Goal: Information Seeking & Learning: Find specific fact

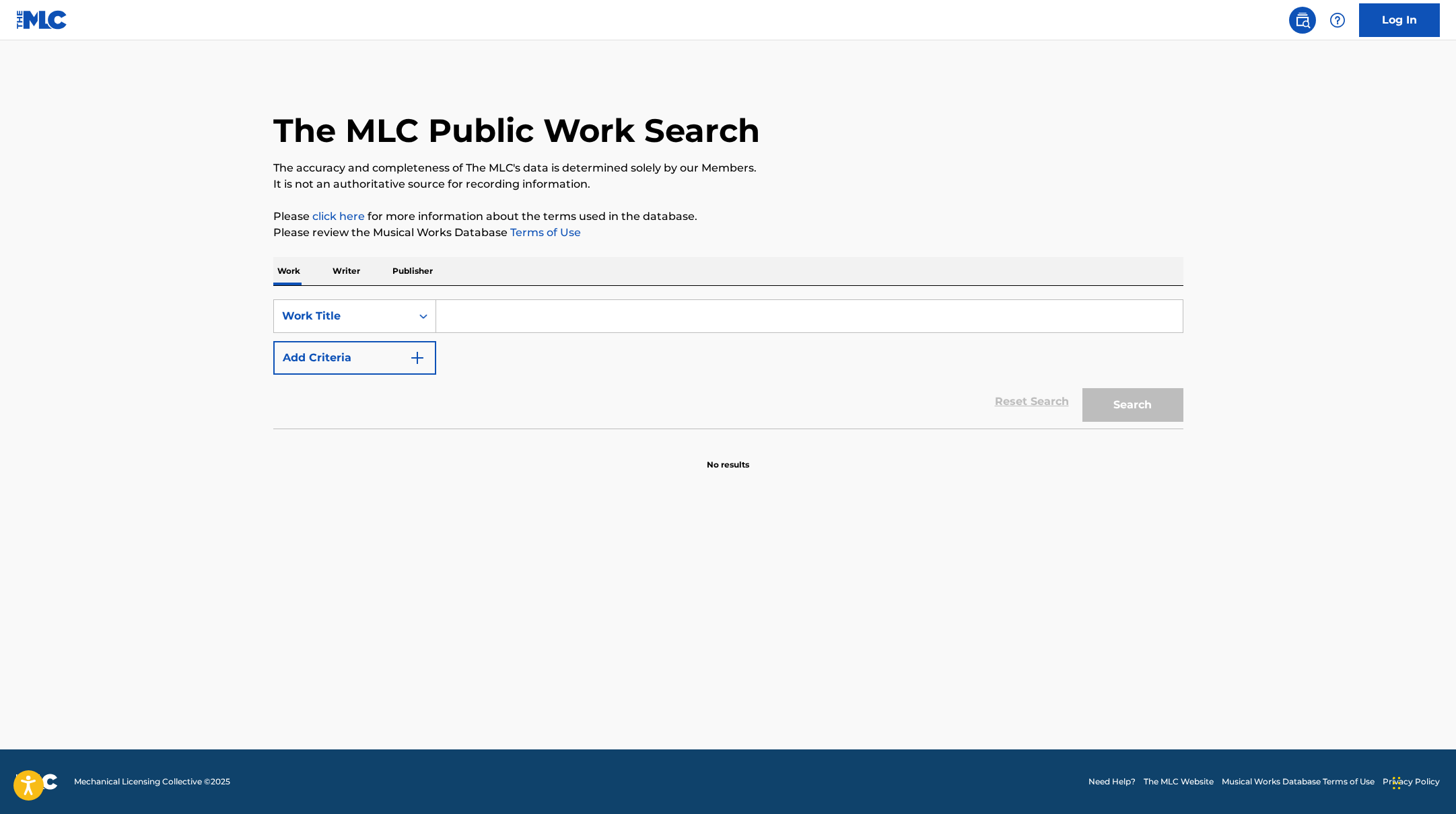
click at [540, 322] on input "Search Form" at bounding box center [809, 316] width 746 height 33
paste input "Score Suite"
type input "Score Suite"
click at [799, 170] on p "The accuracy and completeness of The MLC's data is determined solely by our Mem…" at bounding box center [728, 168] width 910 height 16
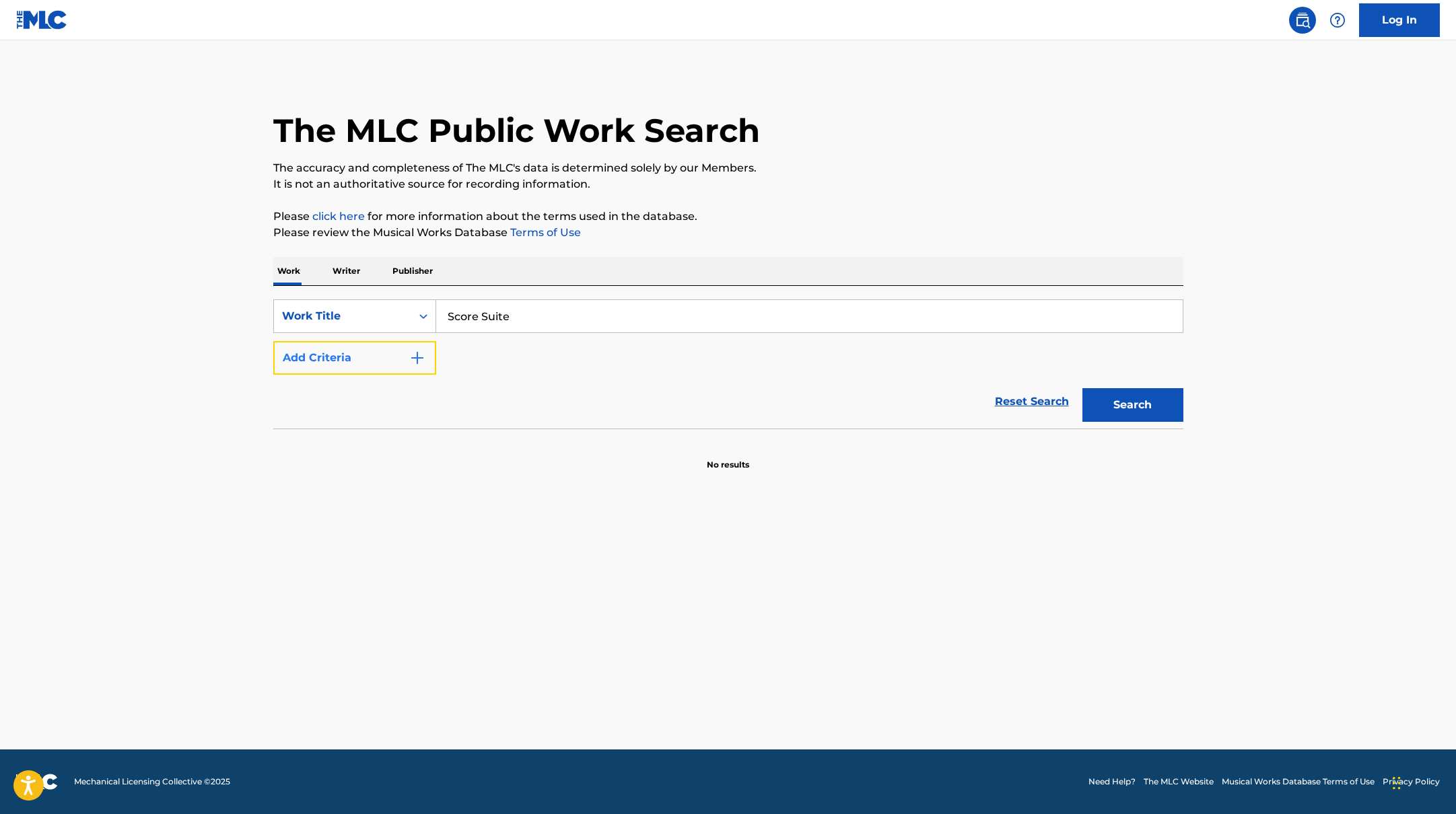
click at [421, 361] on img "Search Form" at bounding box center [417, 358] width 16 height 16
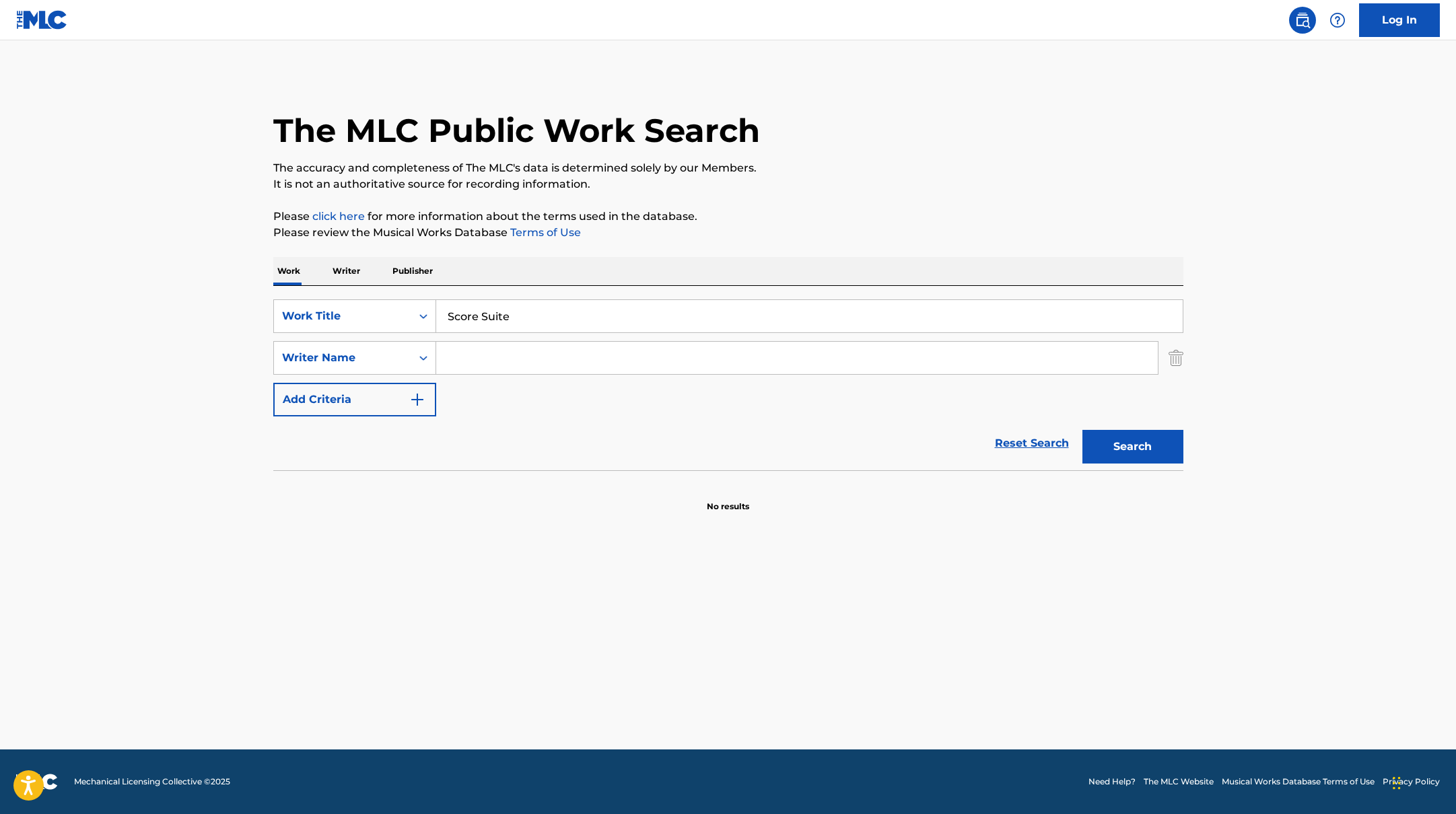
click at [521, 351] on input "Search Form" at bounding box center [797, 358] width 722 height 33
paste input "[PERSON_NAME]"
type input "[PERSON_NAME]"
click at [1127, 449] on button "Search" at bounding box center [1133, 447] width 101 height 34
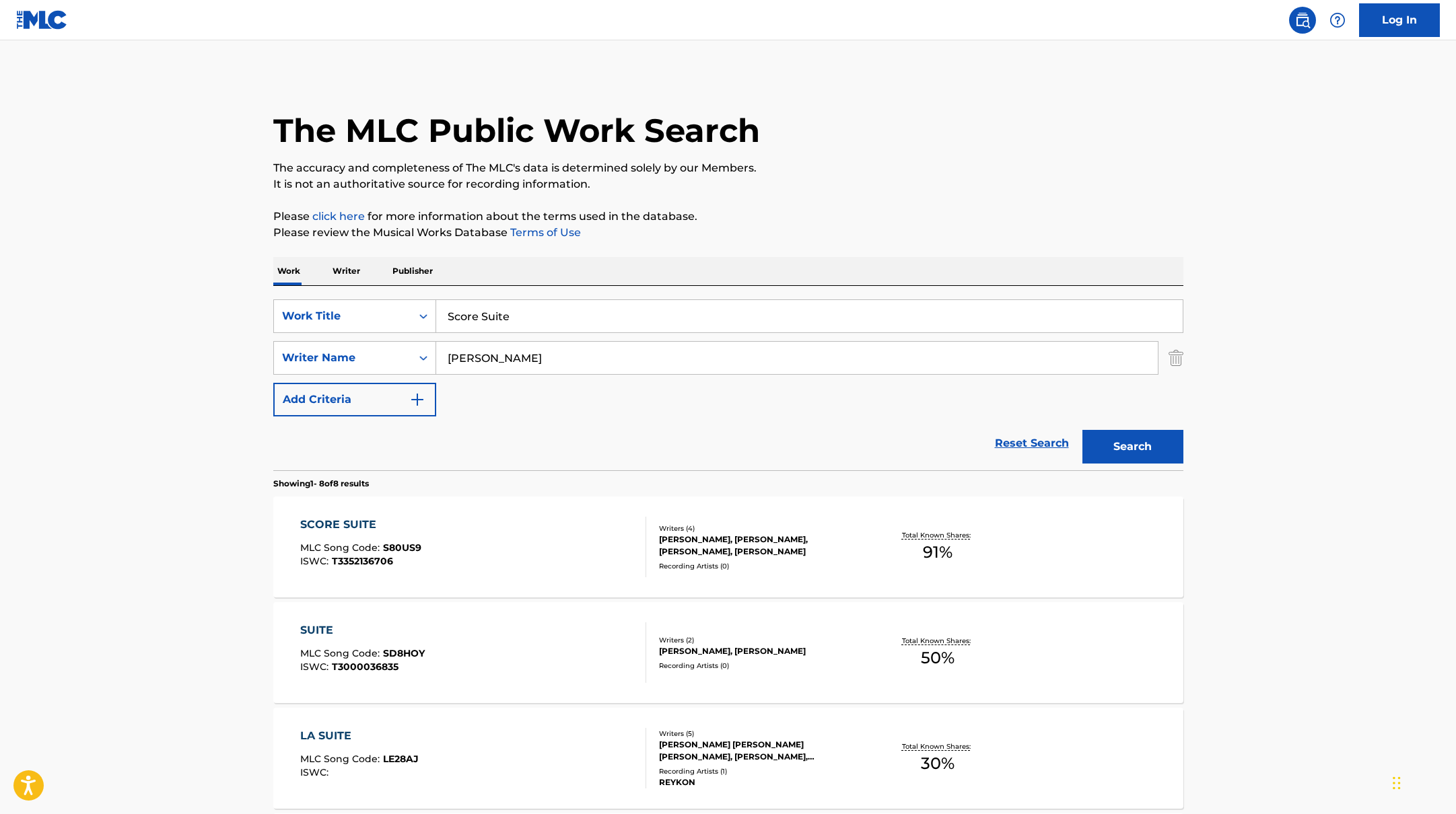
click at [603, 533] on div "SCORE SUITE MLC Song Code : S80US9 ISWC : T3352136706" at bounding box center [473, 546] width 346 height 60
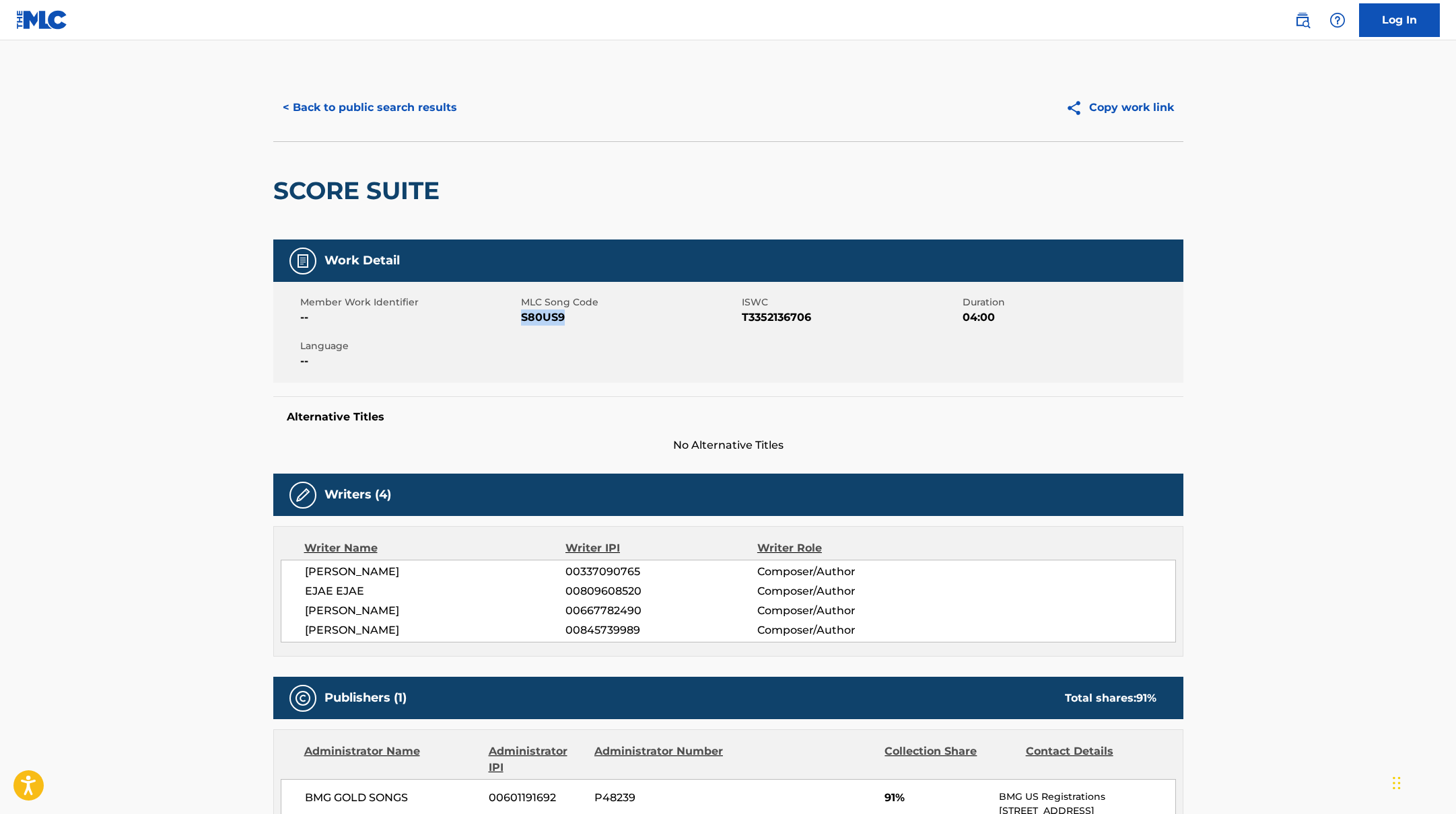
drag, startPoint x: 522, startPoint y: 315, endPoint x: 598, endPoint y: 315, distance: 76.0
click at [598, 315] on span "S80US9" at bounding box center [630, 317] width 217 height 16
copy span "S80US9"
click at [395, 108] on button "< Back to public search results" at bounding box center [369, 108] width 193 height 34
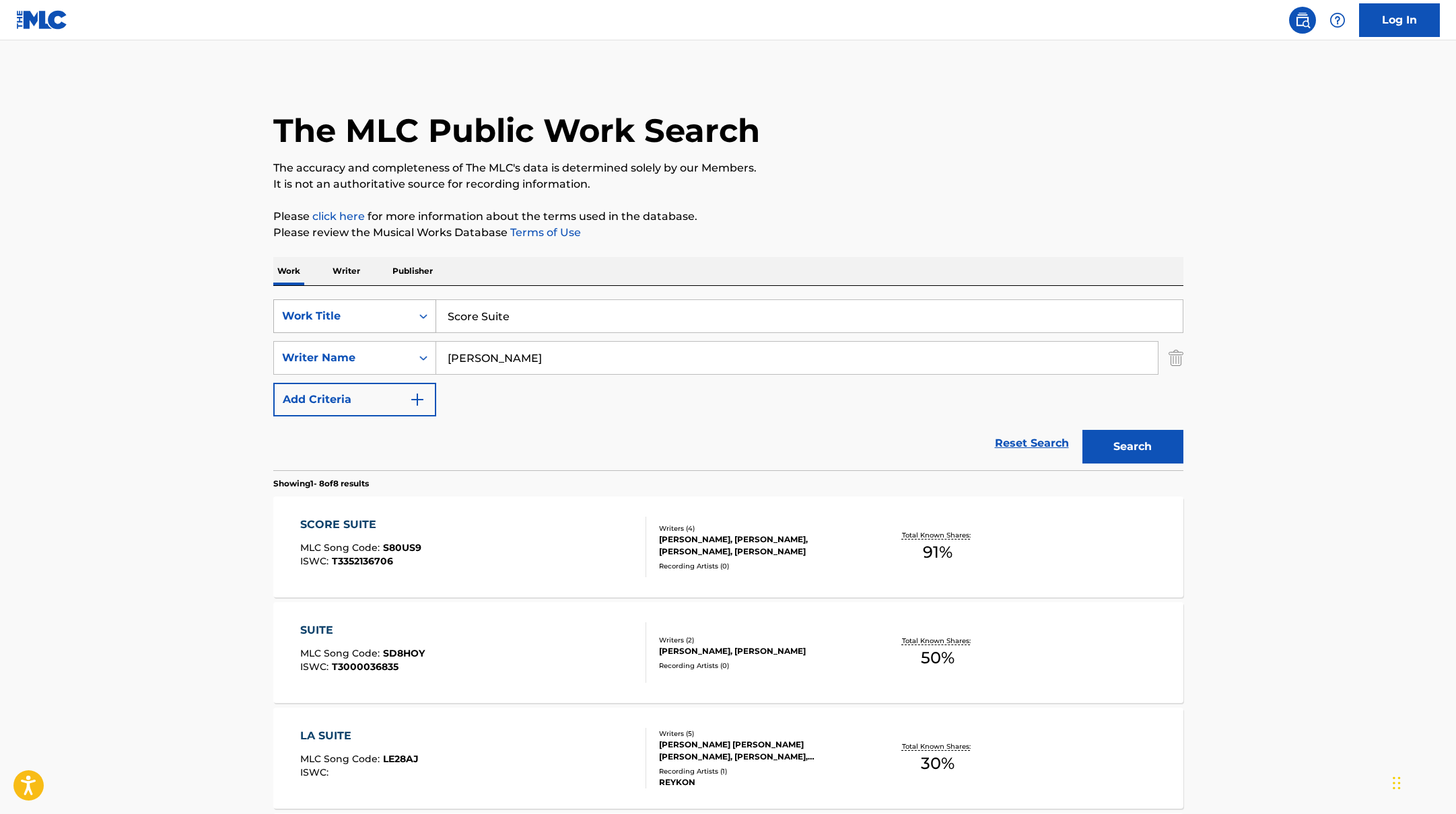
drag, startPoint x: 529, startPoint y: 324, endPoint x: 420, endPoint y: 317, distance: 109.2
click at [420, 317] on div "SearchWithCriteriabb4edb49-f9b7-4289-af29-81fb4135b806 Work Title Score Suite" at bounding box center [728, 316] width 910 height 34
paste input "[PERSON_NAME]"
drag, startPoint x: 550, startPoint y: 317, endPoint x: 414, endPoint y: 314, distance: 136.0
click at [414, 314] on div "SearchWithCriteriabb4edb49-f9b7-4289-af29-81fb4135b806 Work Title [PERSON_NAME]" at bounding box center [728, 316] width 910 height 34
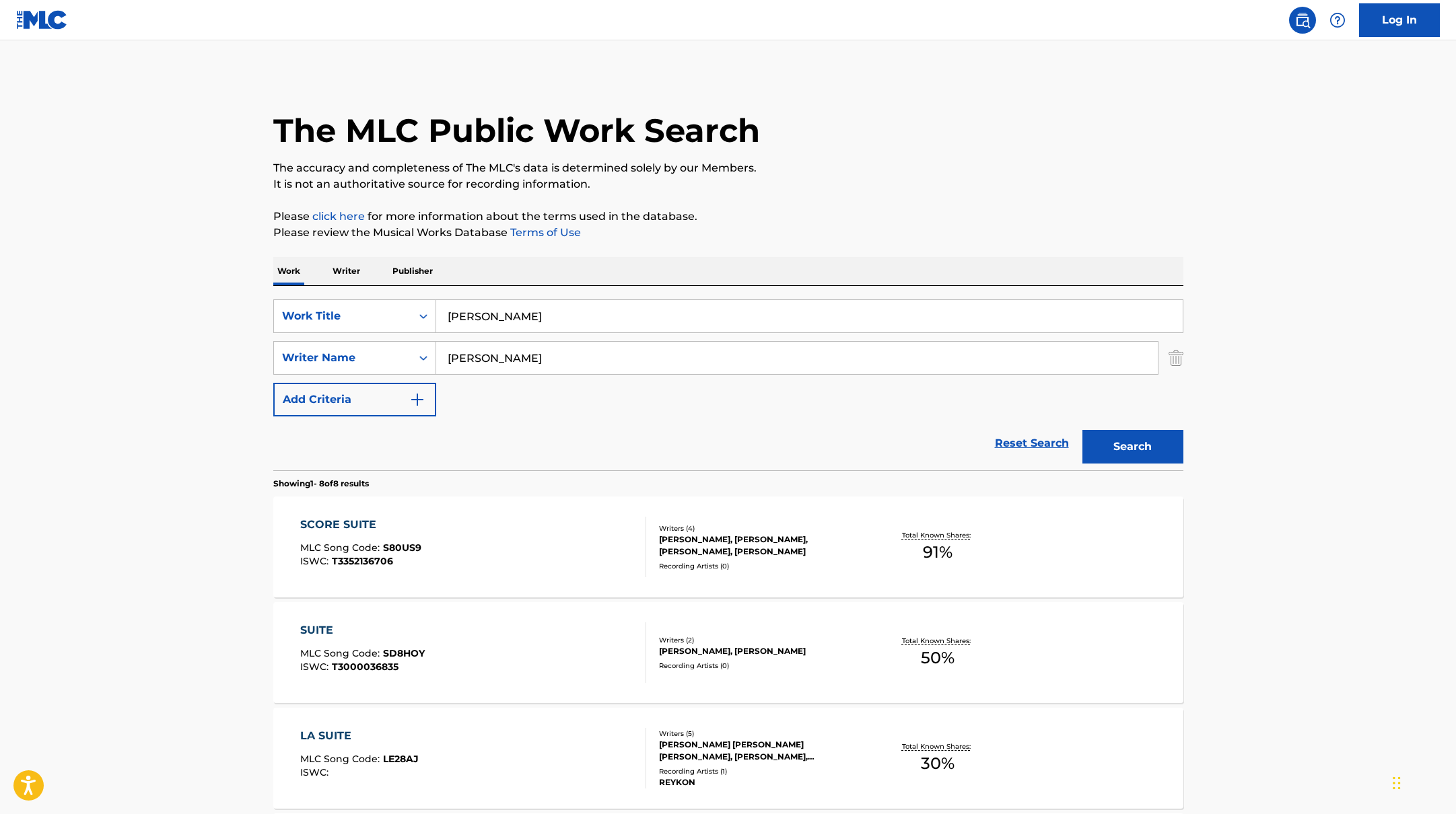
paste input "사랑인가 봐 Love, Maybe"
type input "사랑인가 봐 Love, Maybe"
drag, startPoint x: 507, startPoint y: 358, endPoint x: 419, endPoint y: 356, distance: 88.0
click at [419, 356] on div "SearchWithCriteriab4830780-80aa-4f22-a0cc-84b4c785d36c Writer Name [PERSON_NAME]" at bounding box center [728, 358] width 910 height 34
type input "[PERSON_NAME]"
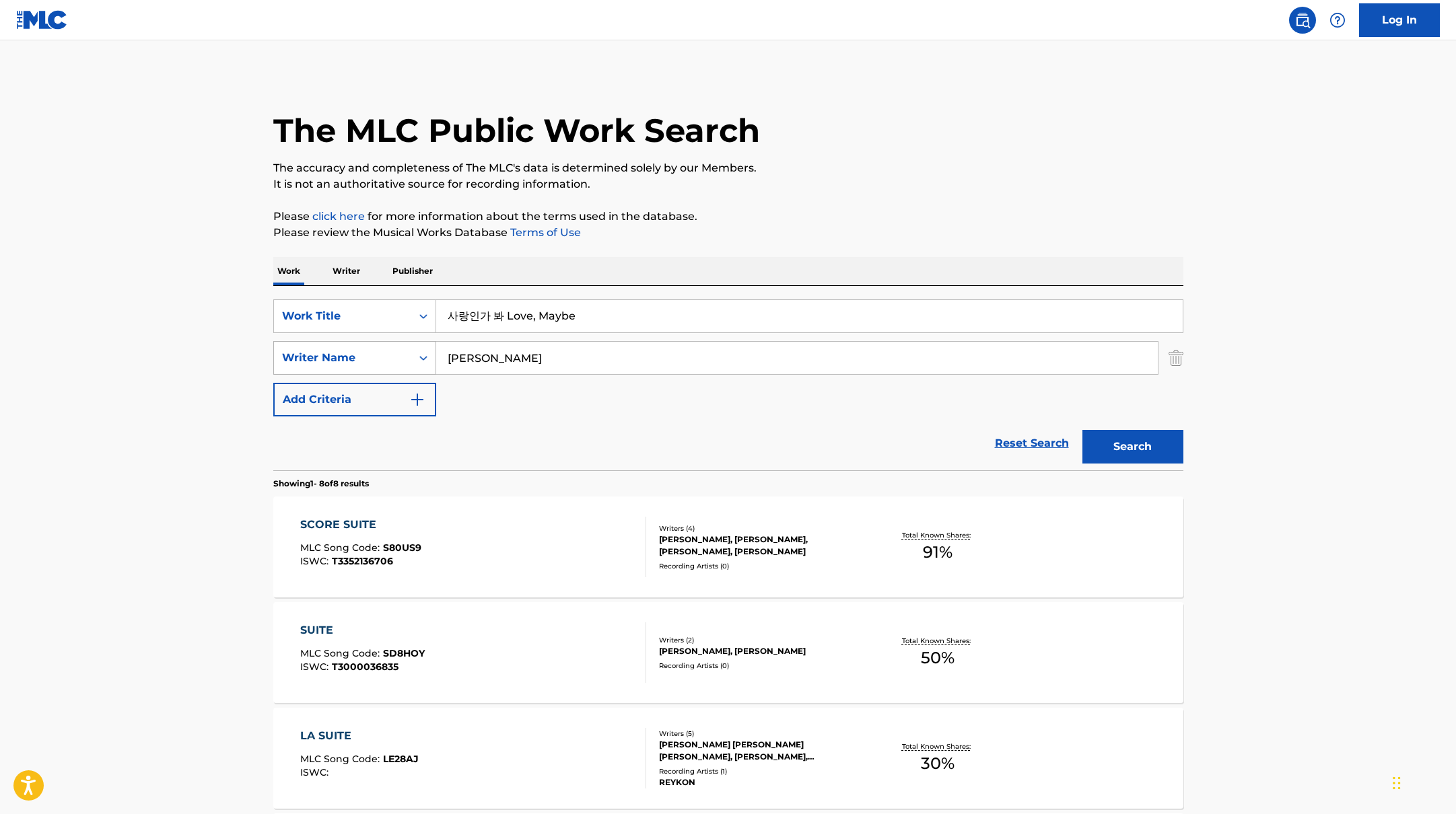
click at [1082, 430] on button "Search" at bounding box center [1133, 447] width 101 height 34
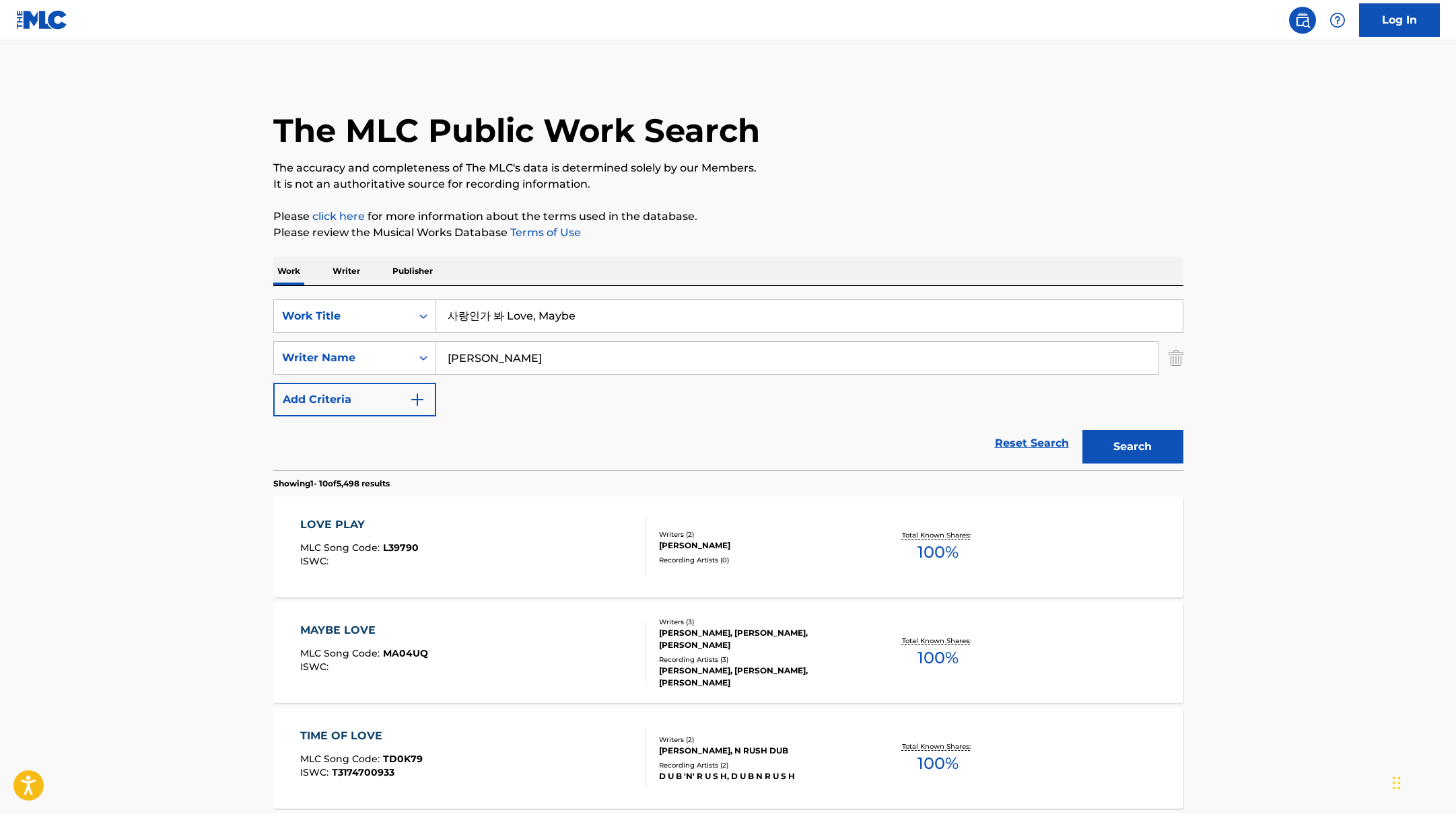
click at [494, 315] on input "사랑인가 봐 Love, Maybe" at bounding box center [809, 316] width 746 height 33
drag, startPoint x: 497, startPoint y: 315, endPoint x: 431, endPoint y: 310, distance: 66.2
click at [431, 310] on div "SearchWithCriteriabb4edb49-f9b7-4289-af29-81fb4135b806 Work Title 사랑인가 봐 Love, …" at bounding box center [728, 316] width 910 height 34
click at [1082, 430] on button "Search" at bounding box center [1133, 447] width 101 height 34
paste input "오솔길 Path"
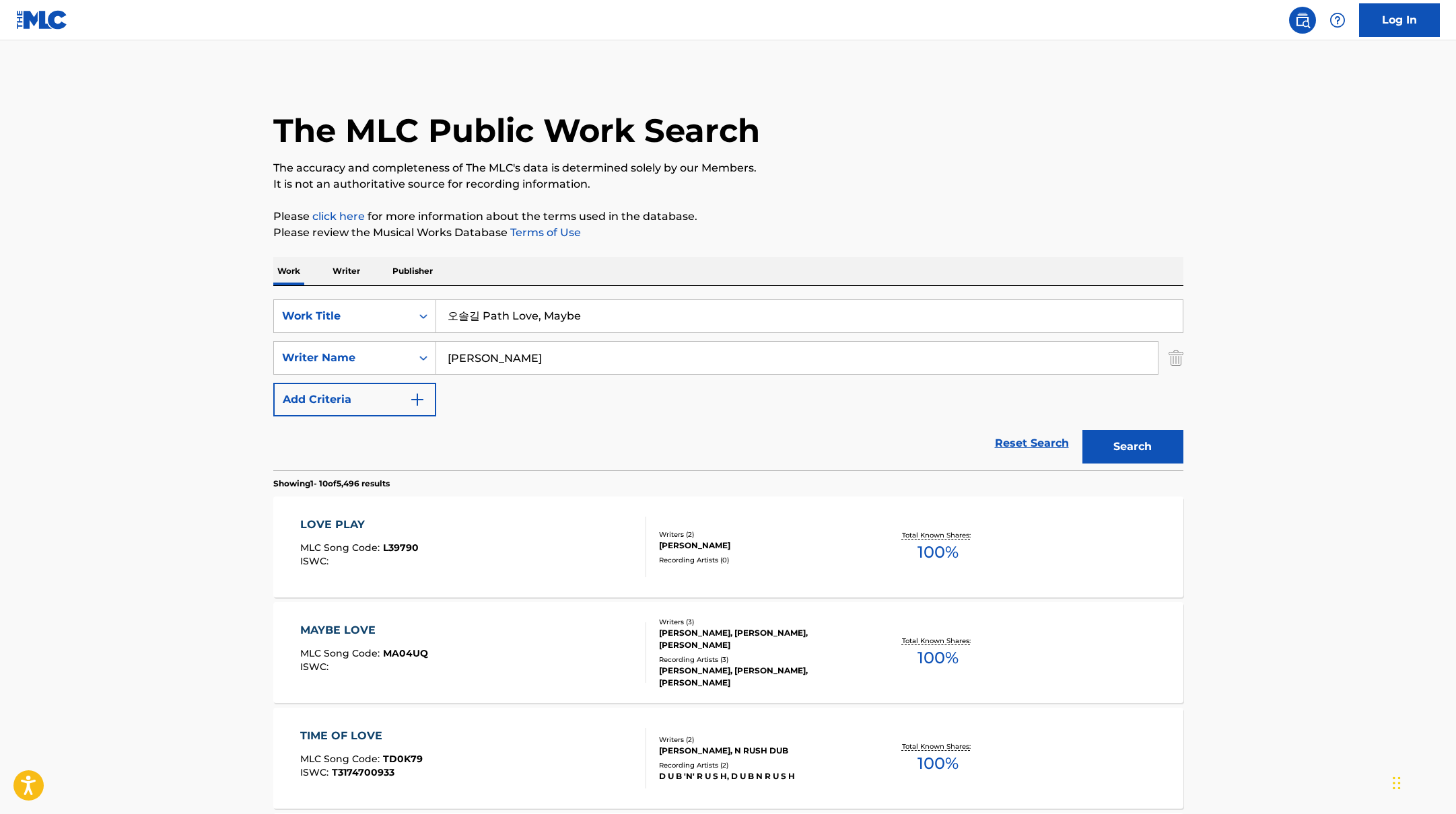
paste input "Search Form"
drag, startPoint x: 593, startPoint y: 317, endPoint x: 381, endPoint y: 287, distance: 214.1
click at [381, 287] on div "SearchWithCriteriabb4edb49-f9b7-4289-af29-81fb4135b806 Work Title 오솔길 Path Love…" at bounding box center [728, 377] width 910 height 185
click at [872, 166] on p "The accuracy and completeness of The MLC's data is determined solely by our Mem…" at bounding box center [728, 168] width 910 height 16
click at [1142, 458] on button "Search" at bounding box center [1133, 447] width 101 height 34
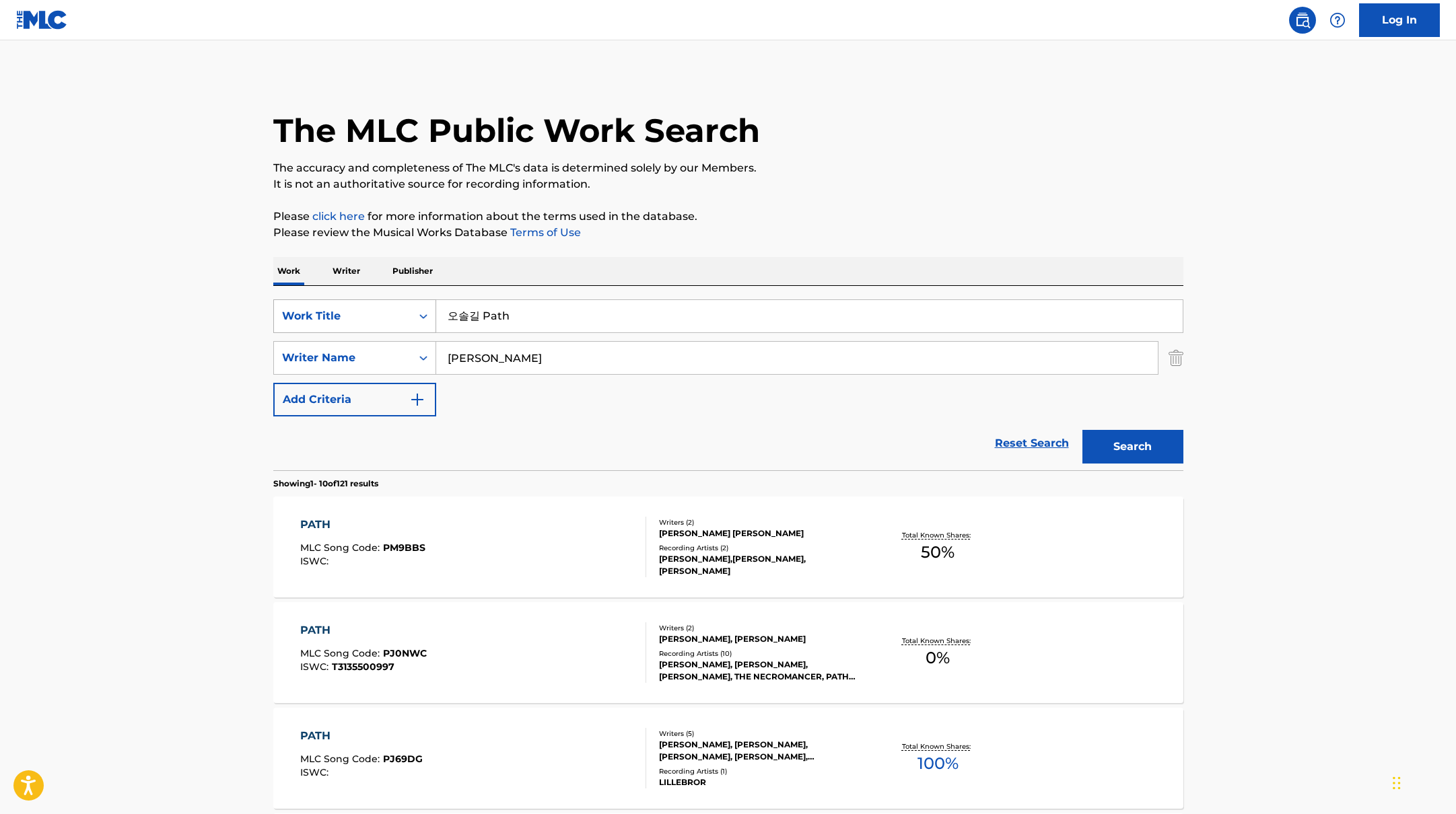
drag, startPoint x: 490, startPoint y: 317, endPoint x: 402, endPoint y: 317, distance: 88.0
click at [402, 317] on div "SearchWithCriteriabb4edb49-f9b7-4289-af29-81fb4135b806 Work Title 오솔길 Path" at bounding box center [728, 316] width 910 height 34
paste input "Takedown"
type input "Takedown"
click at [791, 167] on p "The accuracy and completeness of The MLC's data is determined solely by our Mem…" at bounding box center [728, 168] width 910 height 16
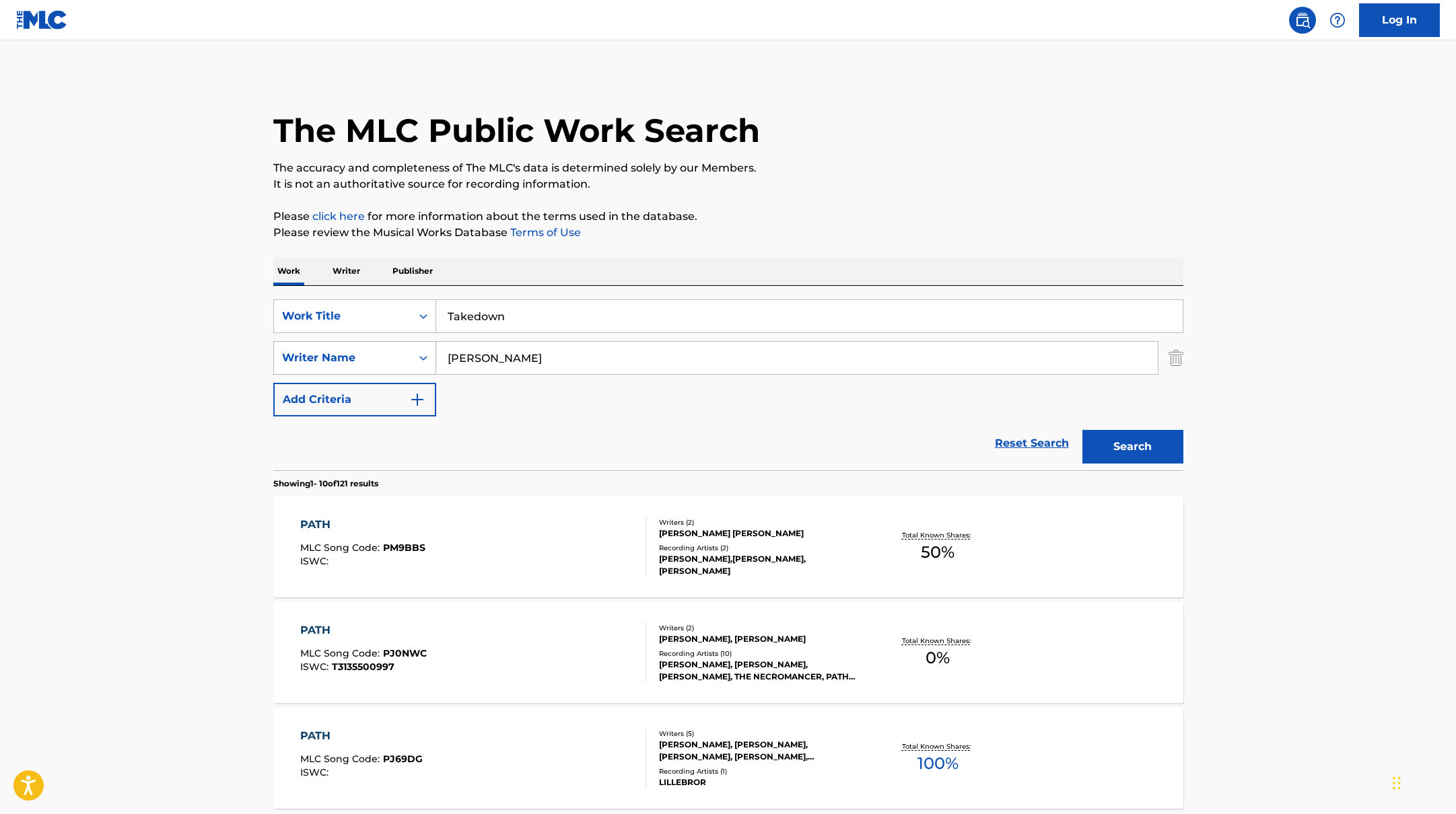
drag, startPoint x: 486, startPoint y: 360, endPoint x: 414, endPoint y: 350, distance: 72.7
click at [414, 350] on div "SearchWithCriteriab4830780-80aa-4f22-a0cc-84b4c785d36c Writer Name [PERSON_NAME]" at bounding box center [728, 358] width 910 height 34
type input "fontana"
click at [1082, 430] on button "Search" at bounding box center [1133, 447] width 101 height 34
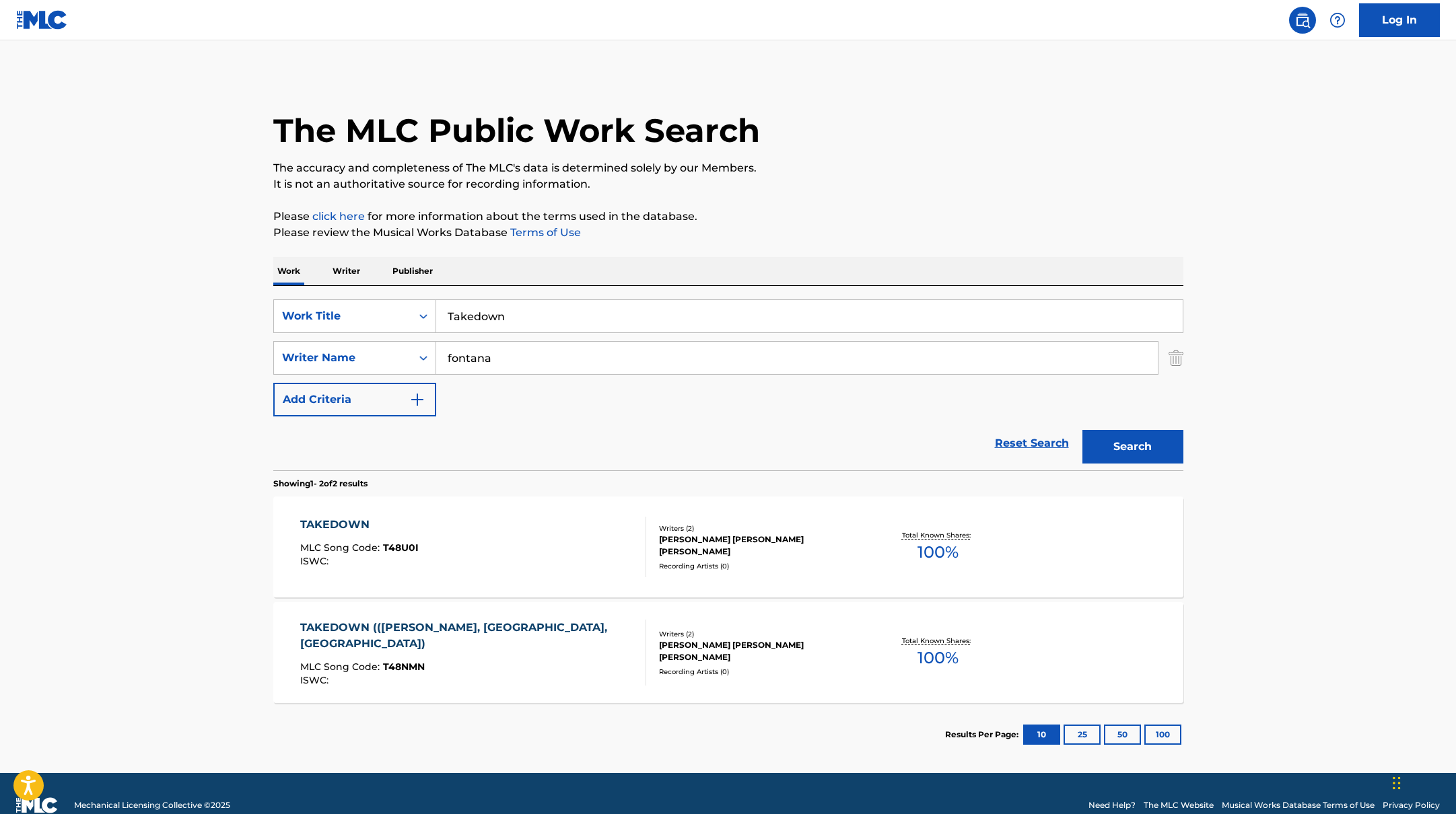
click at [505, 526] on div "TAKEDOWN MLC Song Code : T48U0I ISWC :" at bounding box center [473, 546] width 346 height 60
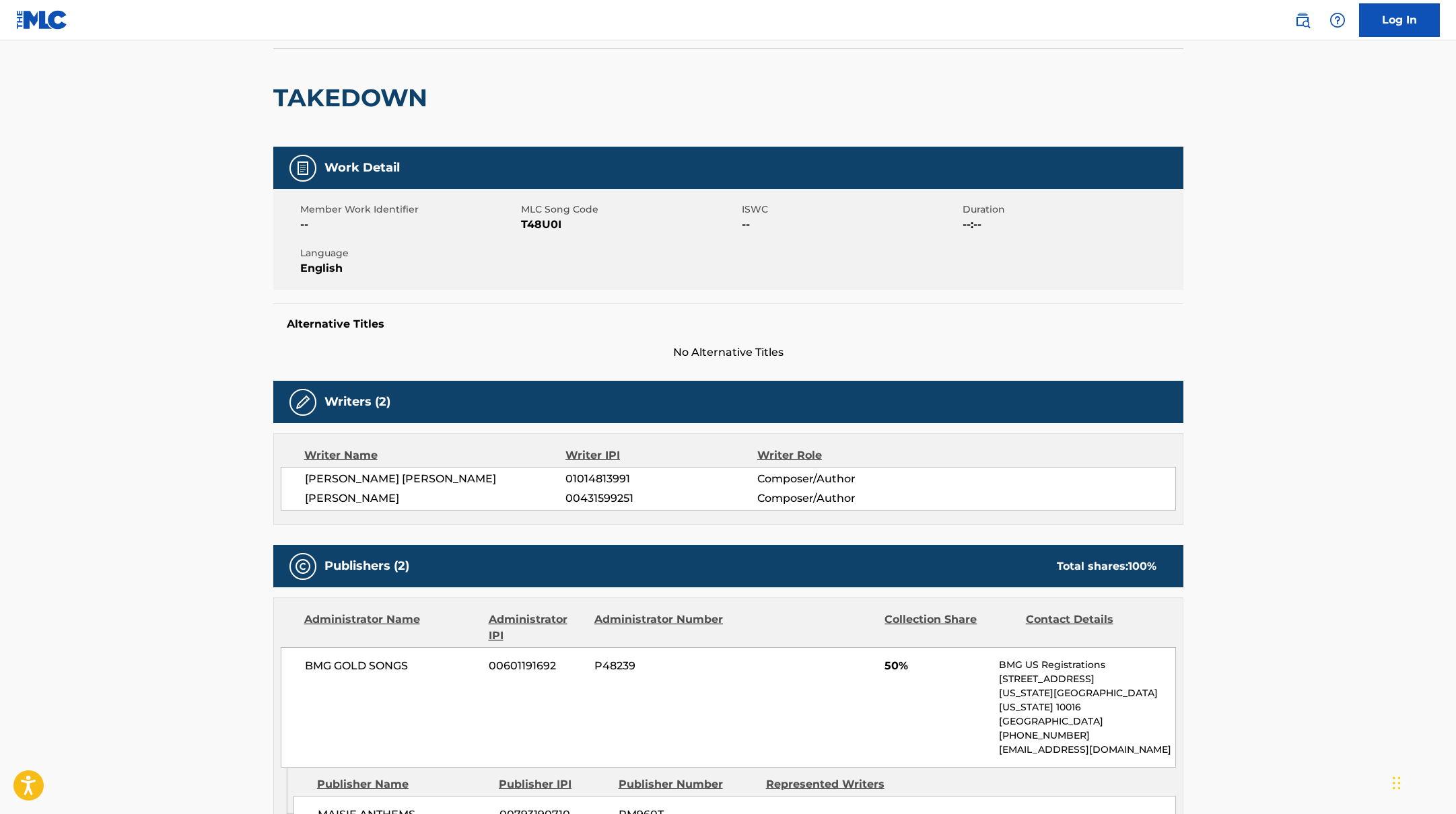
scroll to position [88, 0]
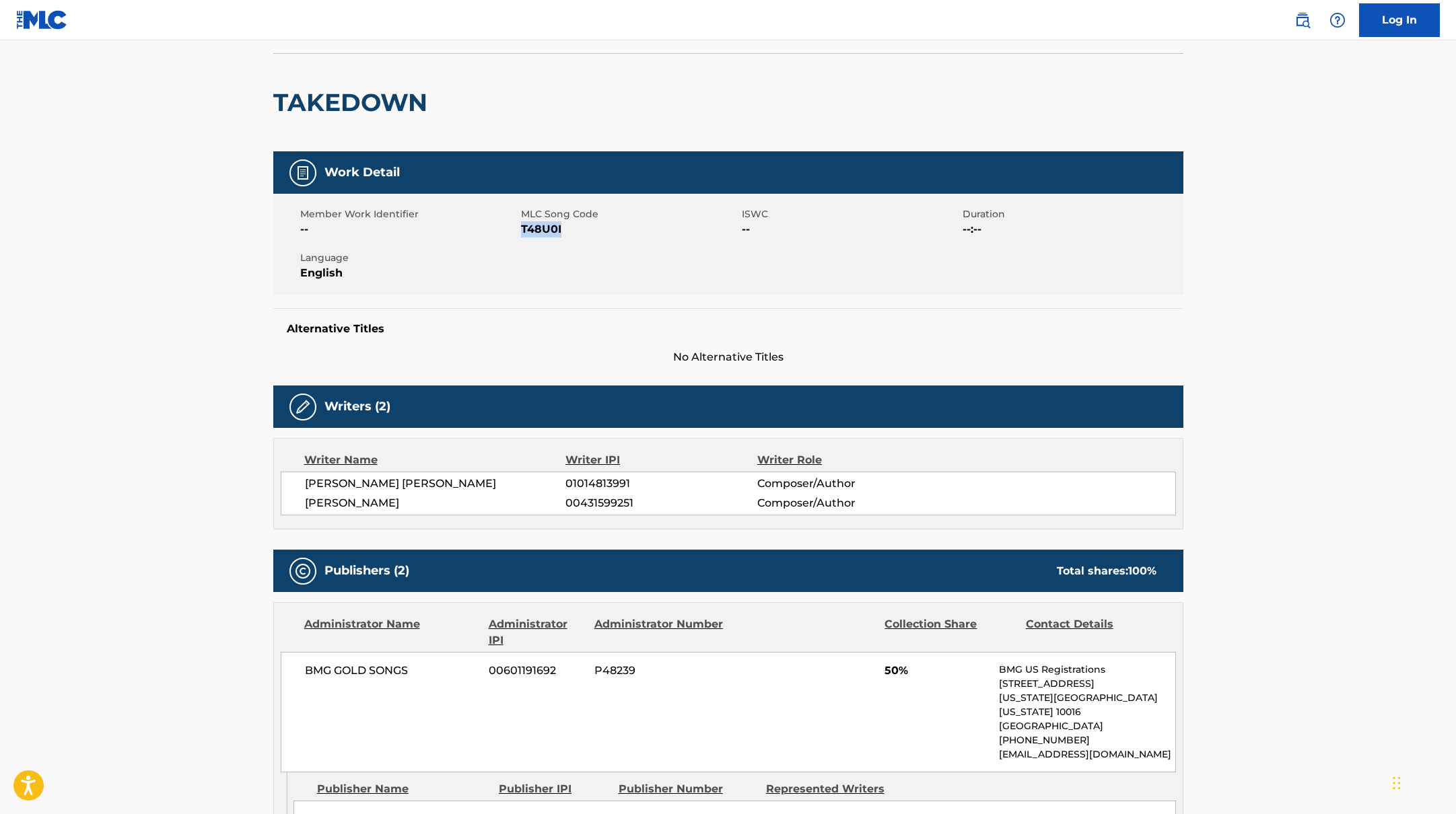
drag, startPoint x: 522, startPoint y: 226, endPoint x: 605, endPoint y: 233, distance: 83.3
click at [605, 233] on span "T48U0I" at bounding box center [630, 229] width 217 height 16
copy span "T48U0I"
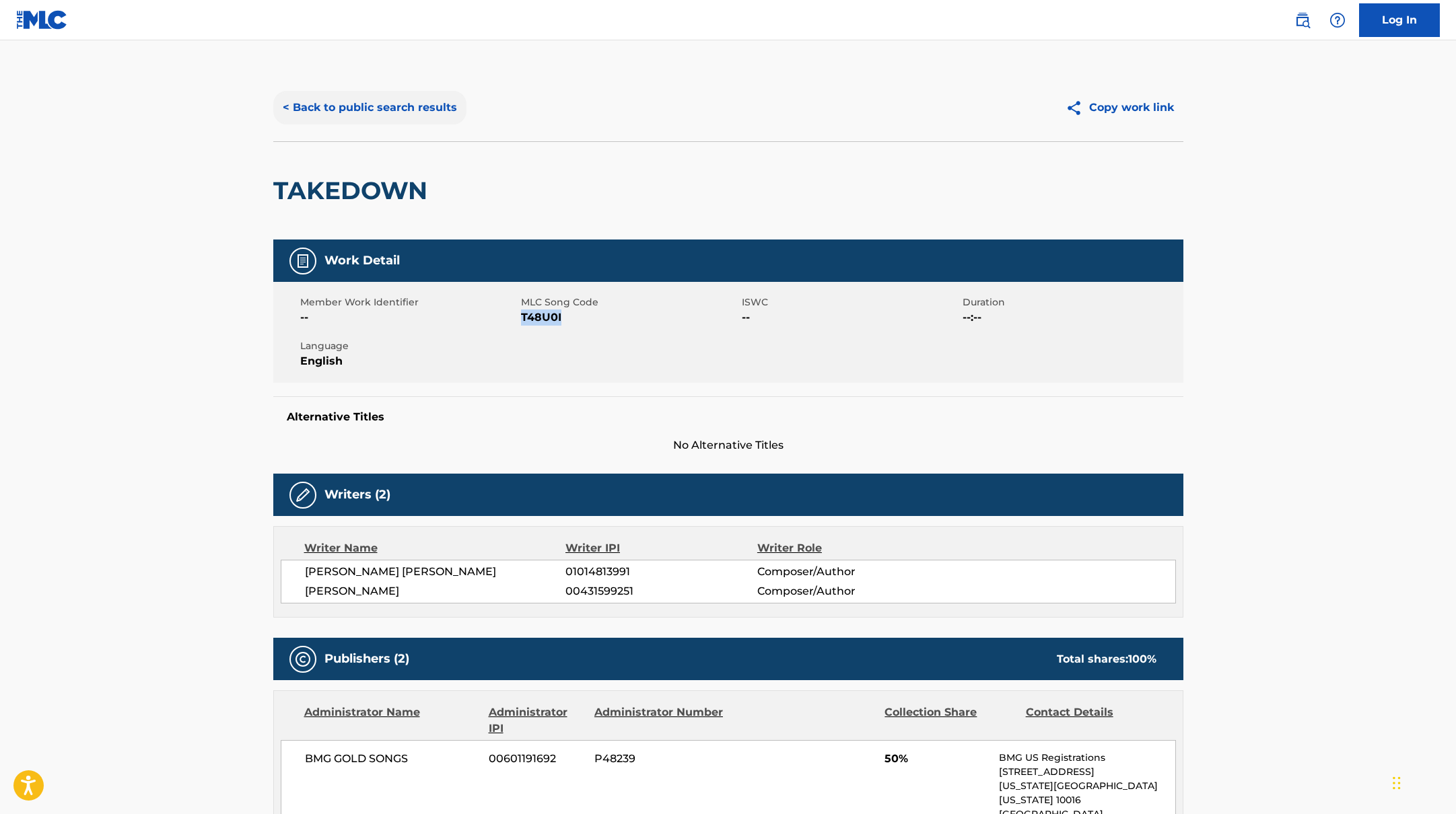
click at [415, 107] on button "< Back to public search results" at bounding box center [369, 108] width 193 height 34
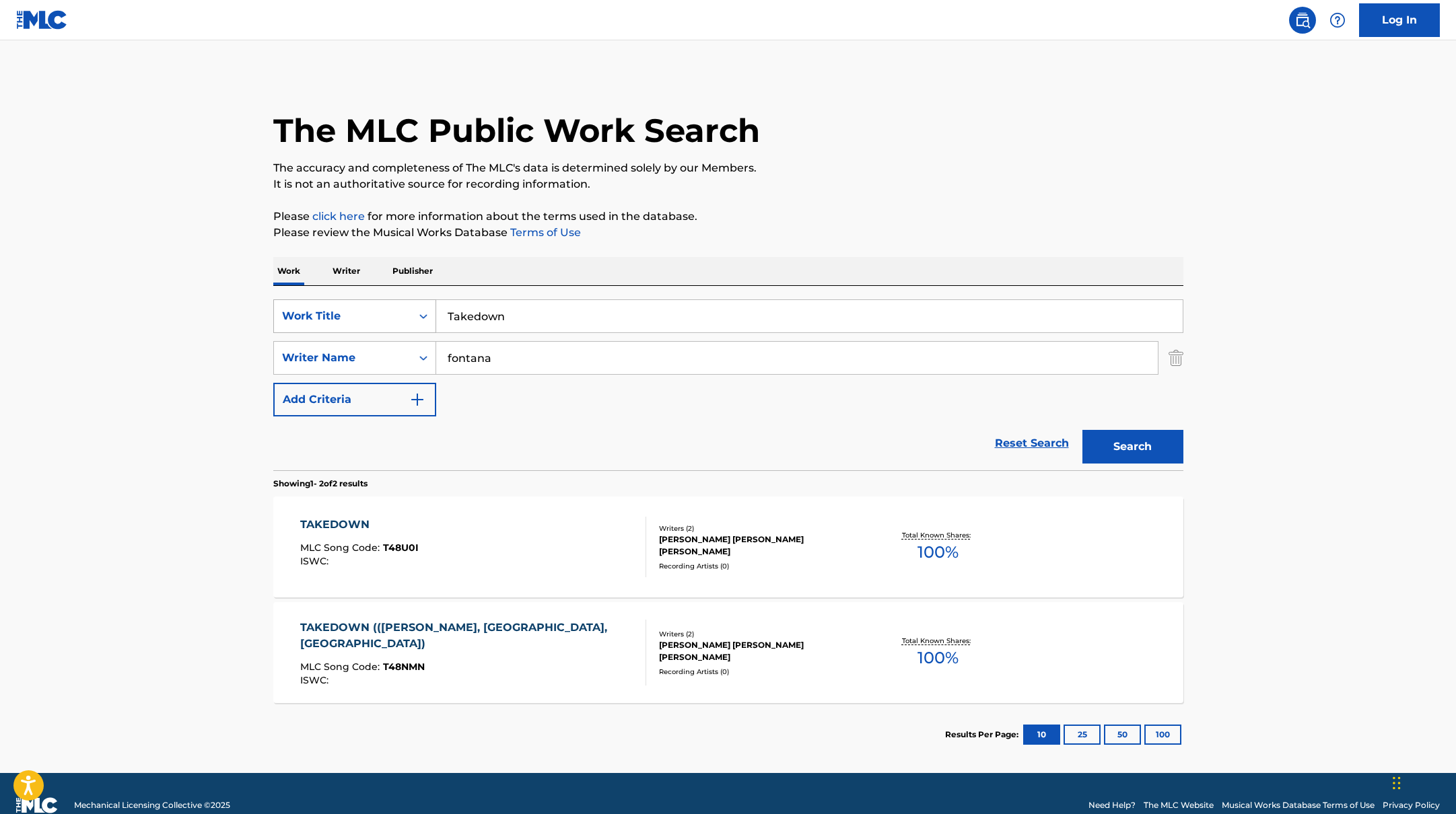
drag, startPoint x: 531, startPoint y: 321, endPoint x: 410, endPoint y: 305, distance: 122.1
click at [410, 305] on div "SearchWithCriteriabb4edb49-f9b7-4289-af29-81fb4135b806 Work Title Takedown" at bounding box center [728, 316] width 910 height 34
paste input "[PERSON_NAME]/XKPop Demon Hunters CastREI AMI"
click at [530, 315] on input "[PERSON_NAME]/XKPop Demon Hunters CastREI AMI" at bounding box center [809, 316] width 746 height 33
click at [564, 317] on input "[PERSON_NAME], [PERSON_NAME]/XKPop Demon Hunters CastREI AMI" at bounding box center [809, 316] width 746 height 33
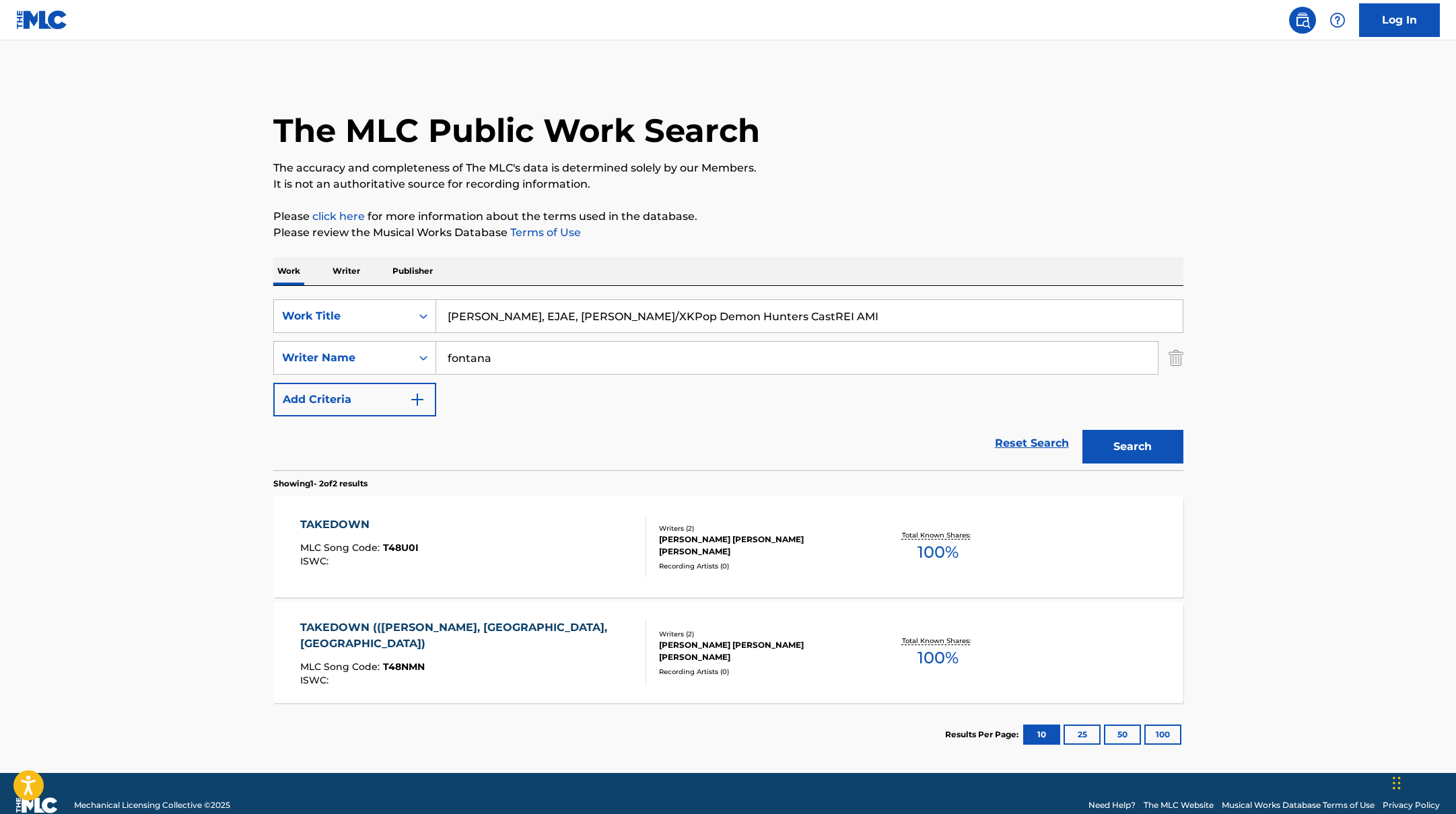
click at [624, 316] on input "[PERSON_NAME], EJAE, [PERSON_NAME]/XKPop Demon Hunters CastREI AMI" at bounding box center [809, 316] width 746 height 33
click at [773, 314] on input "[PERSON_NAME], [PERSON_NAME], [PERSON_NAME]/X, KPop Demon Hunters CastREI AMI" at bounding box center [809, 316] width 746 height 33
drag, startPoint x: 856, startPoint y: 315, endPoint x: 443, endPoint y: 316, distance: 413.0
click at [443, 316] on input "[PERSON_NAME], [PERSON_NAME], [PERSON_NAME]/X, KPop Demon Hunters Cast, REI AMI" at bounding box center [809, 316] width 746 height 33
paste input "Tears"
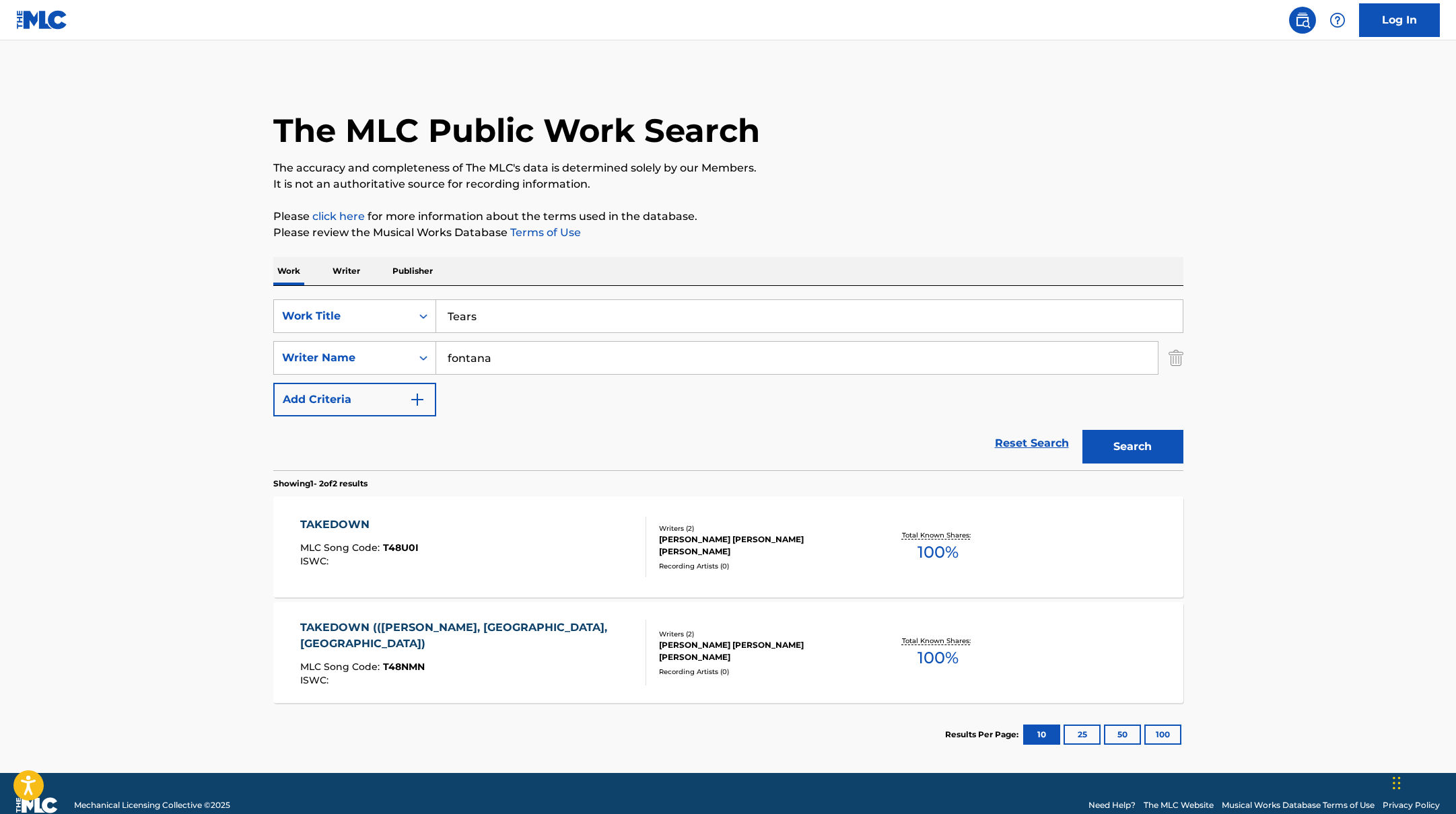
type input "Tears"
click at [801, 204] on div "The MLC Public Work Search The accuracy and completeness of The MLC's data is d…" at bounding box center [728, 420] width 942 height 692
drag, startPoint x: 514, startPoint y: 364, endPoint x: 396, endPoint y: 354, distance: 118.4
click at [396, 354] on div "SearchWithCriteriab4830780-80aa-4f22-a0cc-84b4c785d36c Writer Name [PERSON_NAME]" at bounding box center [728, 358] width 910 height 34
paste input "[PERSON_NAME]"
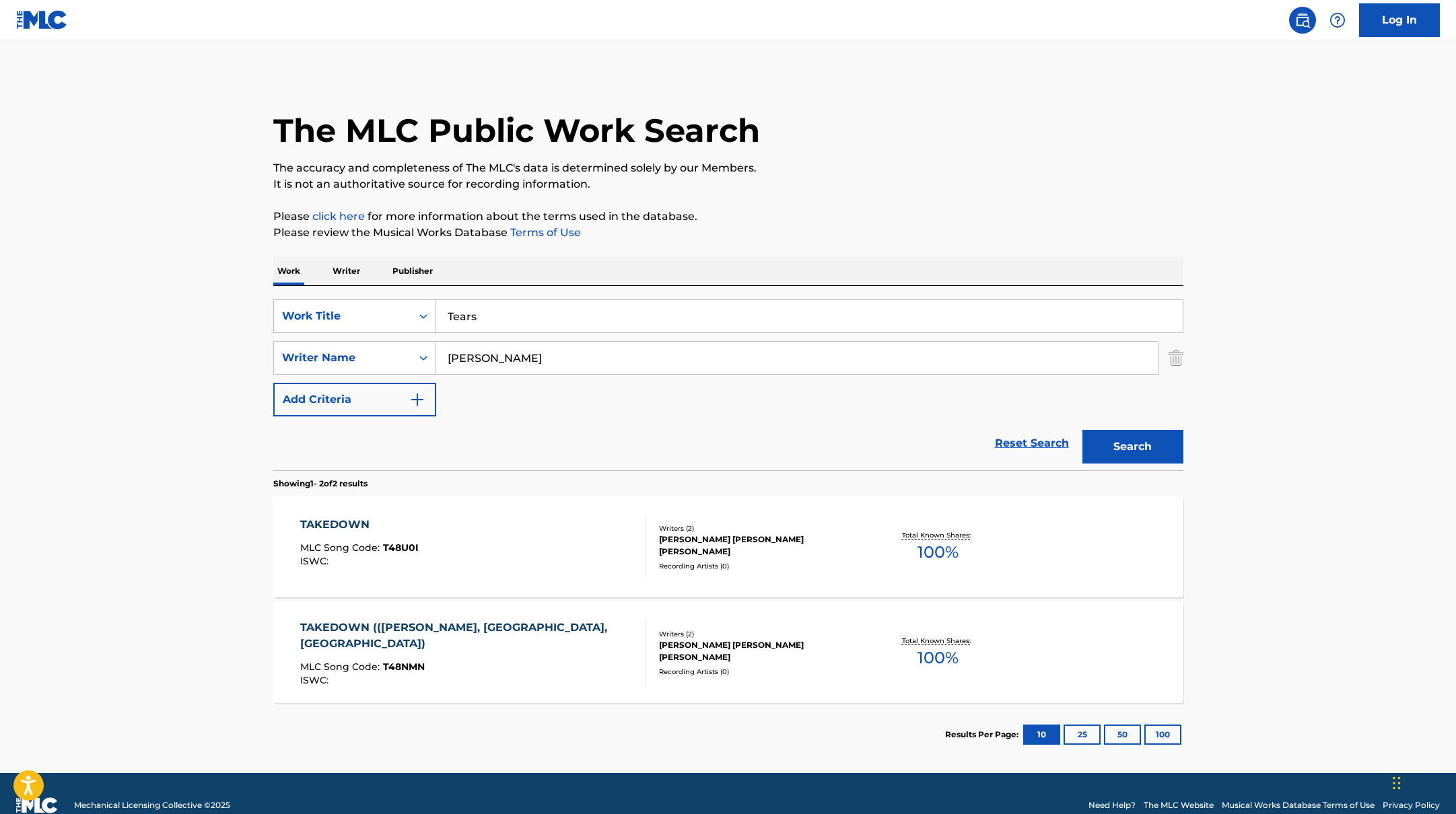
type input "[PERSON_NAME]"
click at [886, 146] on div "The MLC Public Work Search" at bounding box center [728, 122] width 910 height 98
click at [1161, 448] on button "Search" at bounding box center [1133, 447] width 101 height 34
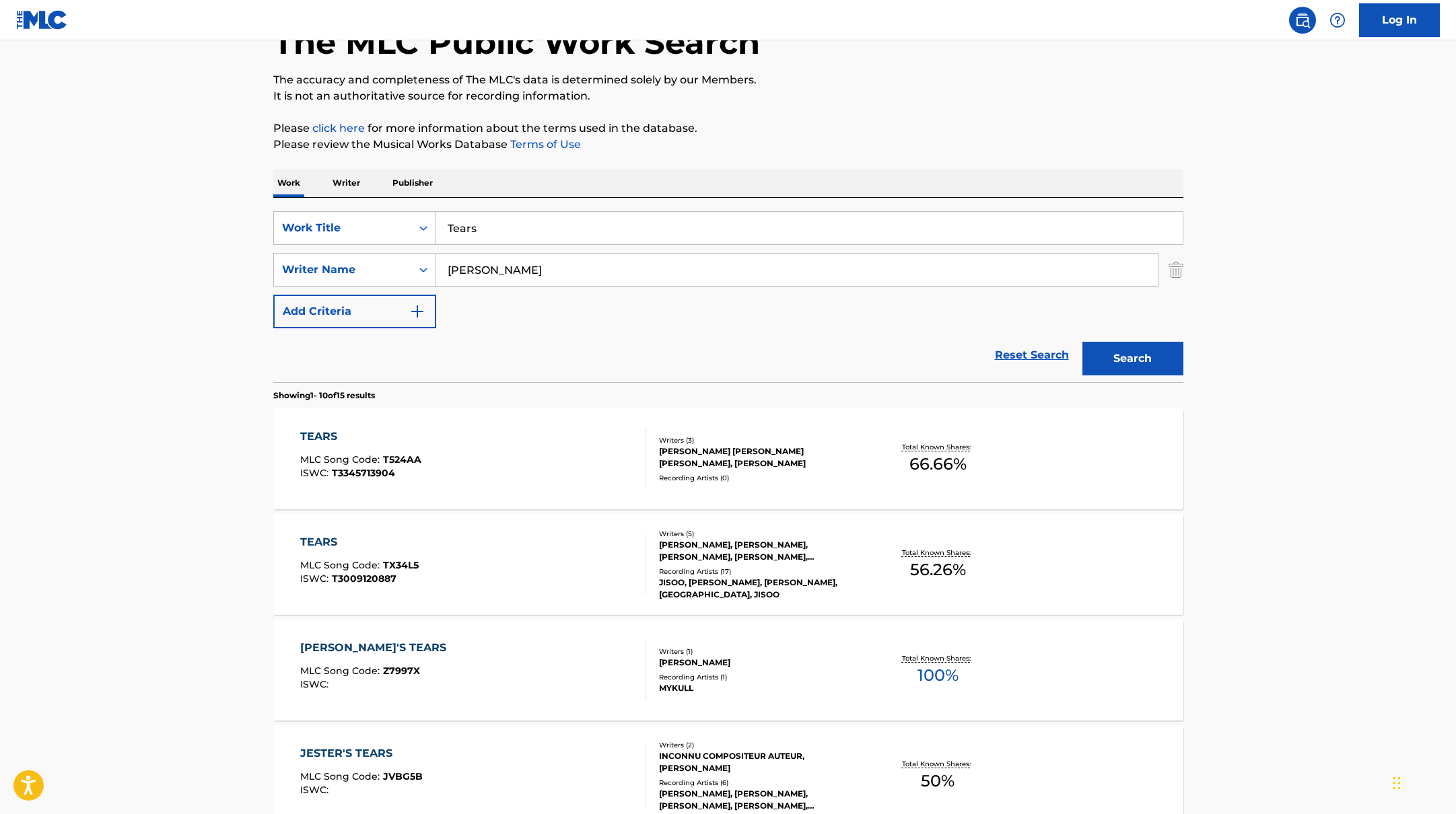
scroll to position [26, 0]
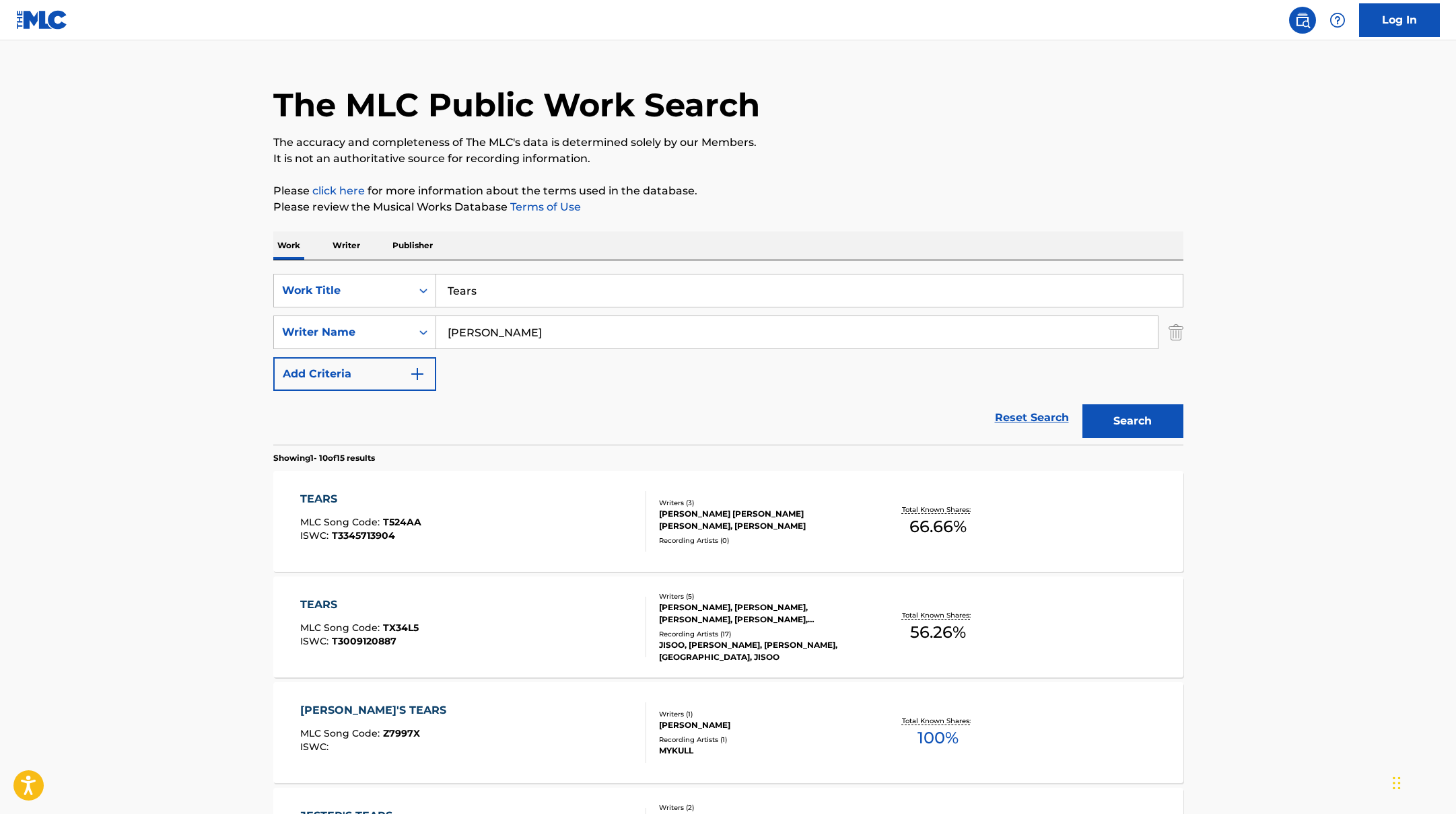
click at [468, 502] on div "TEARS MLC Song Code : T524AA ISWC : T3345713904" at bounding box center [473, 521] width 346 height 60
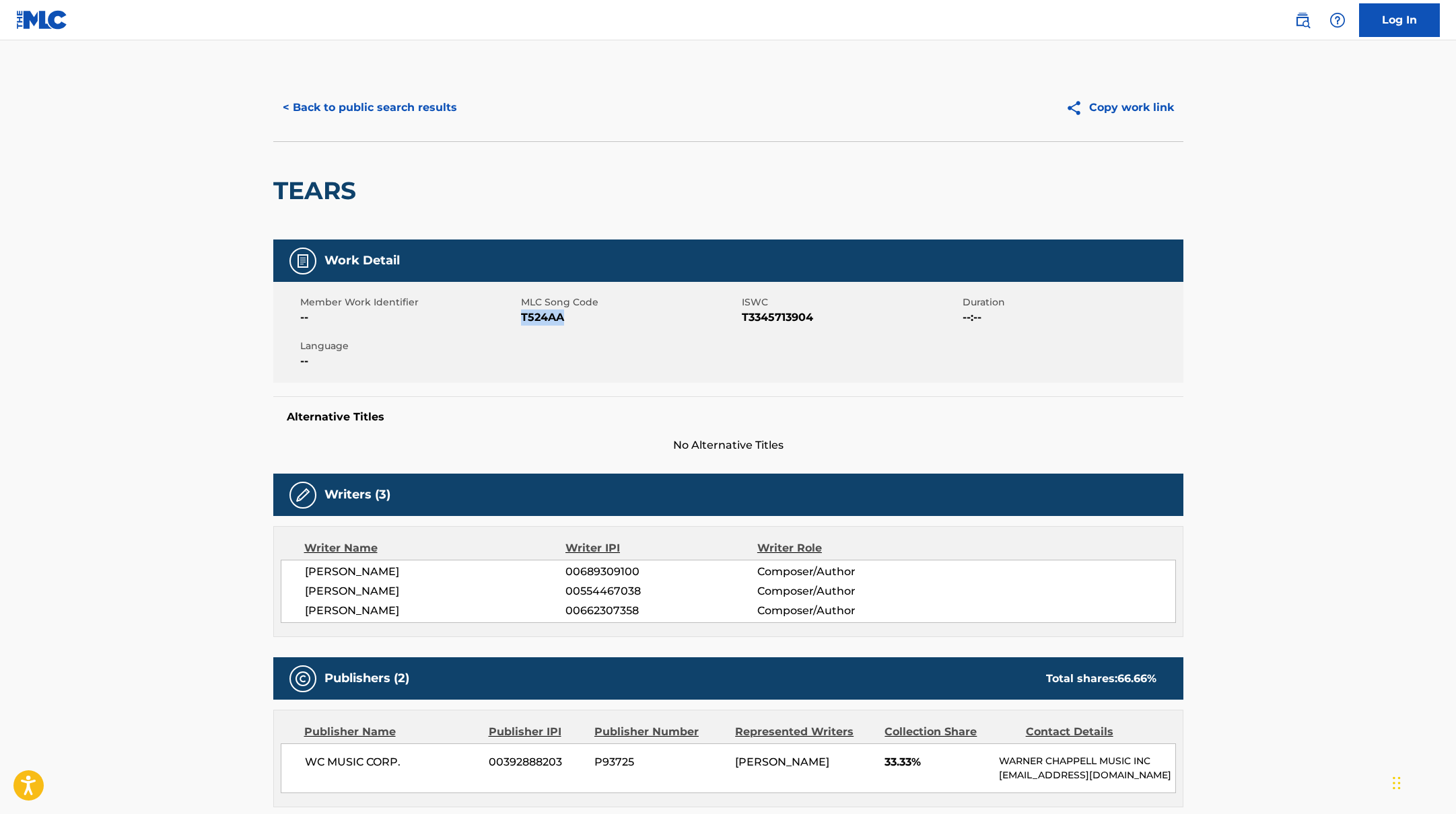
drag, startPoint x: 522, startPoint y: 314, endPoint x: 573, endPoint y: 313, distance: 51.0
click at [573, 313] on span "T524AA" at bounding box center [630, 317] width 217 height 16
copy span "T524AA"
click at [343, 115] on button "< Back to public search results" at bounding box center [369, 108] width 193 height 34
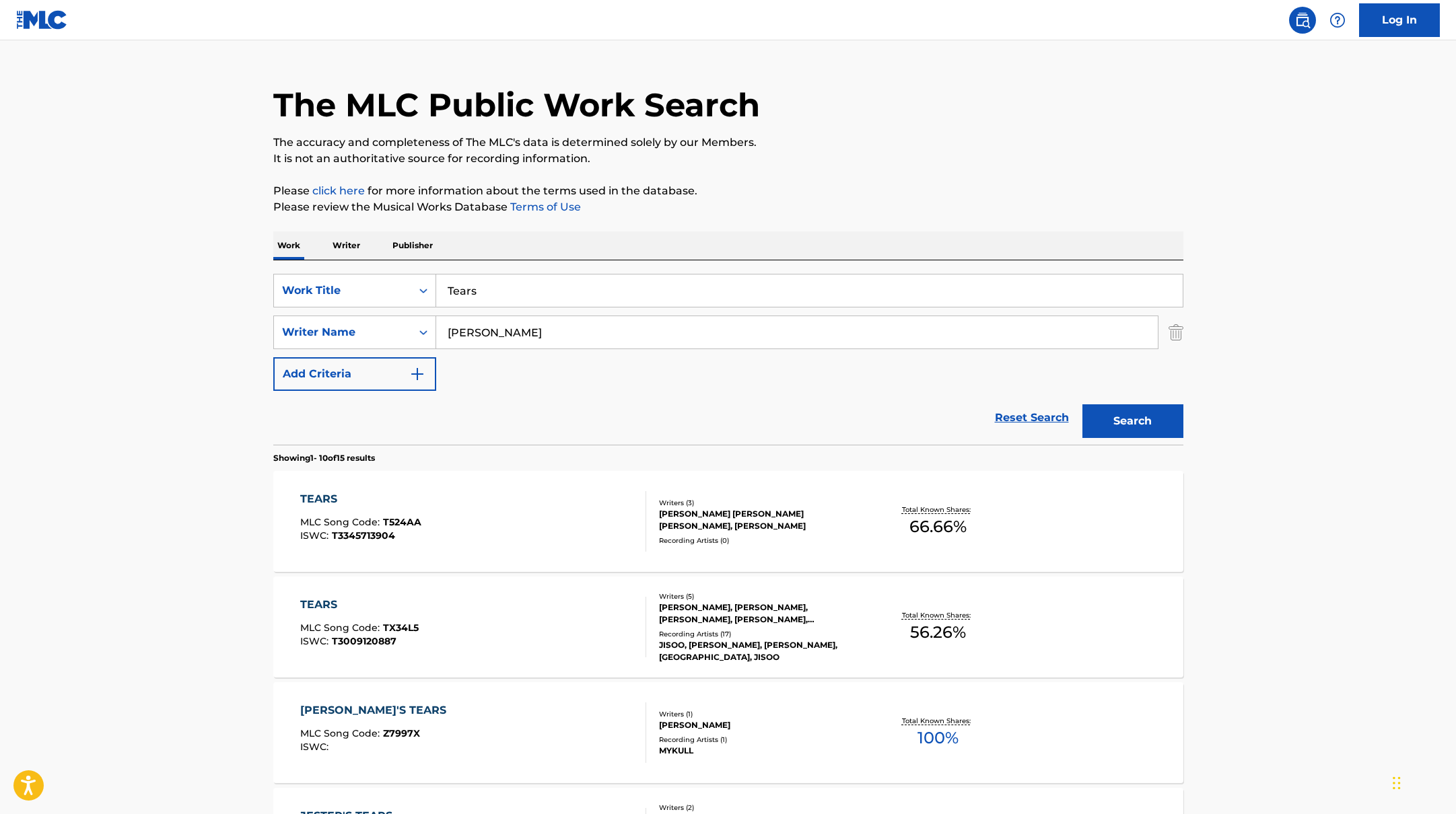
drag, startPoint x: 496, startPoint y: 294, endPoint x: 438, endPoint y: 282, distance: 59.2
click at [438, 282] on input "Tears" at bounding box center [809, 290] width 746 height 33
paste input "[PERSON_NAME]"
drag, startPoint x: 566, startPoint y: 291, endPoint x: 429, endPoint y: 275, distance: 137.9
click at [426, 275] on div "SearchWithCriteriabb4edb49-f9b7-4289-af29-81fb4135b806 Work Title [PERSON_NAME]" at bounding box center [728, 290] width 910 height 34
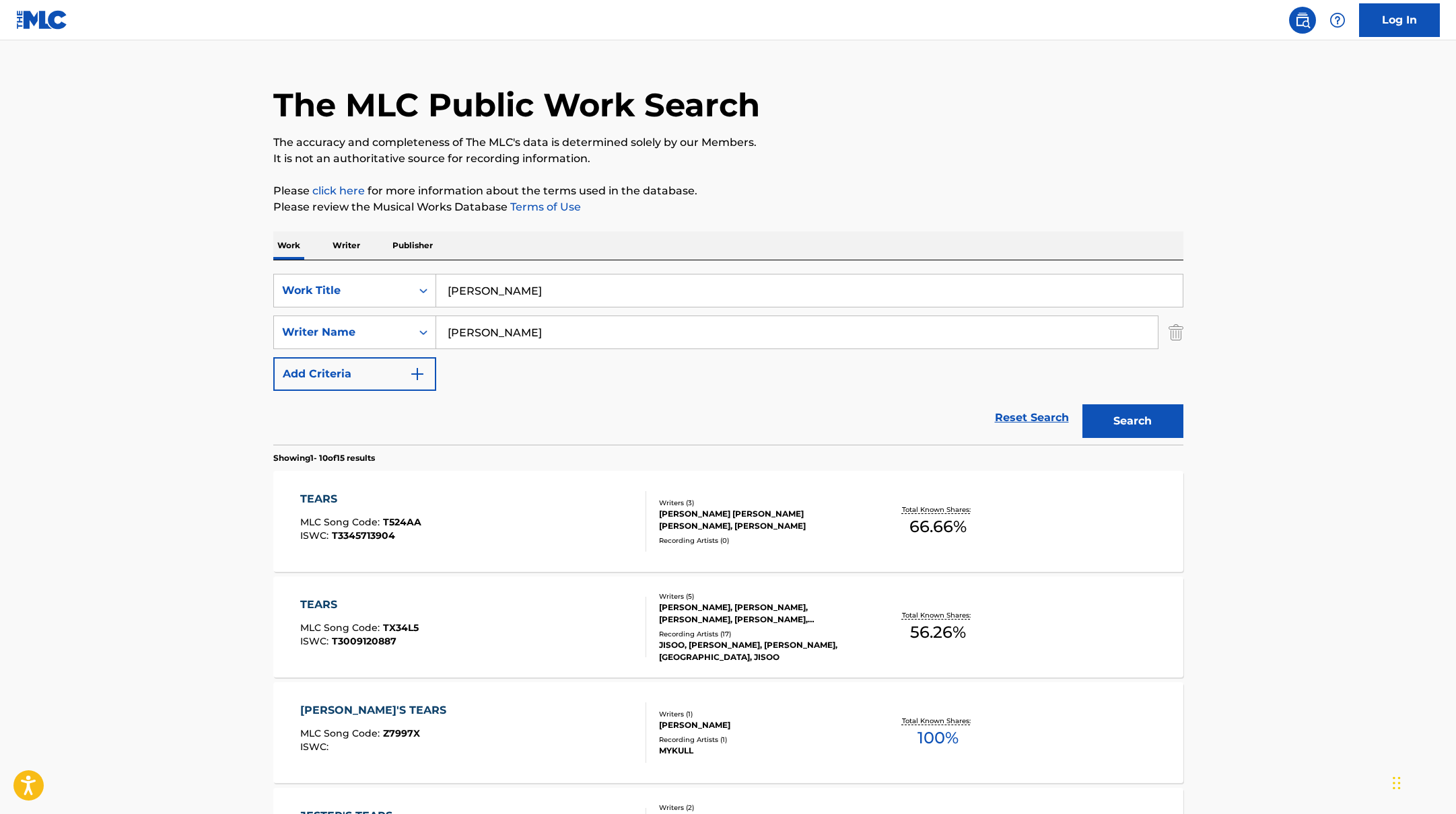
paste input "My Man on Willpow"
type input "My Man on Willpower"
click at [786, 190] on p "Please click here for more information about the terms used in the database." at bounding box center [728, 191] width 910 height 16
click at [1112, 417] on button "Search" at bounding box center [1133, 421] width 101 height 34
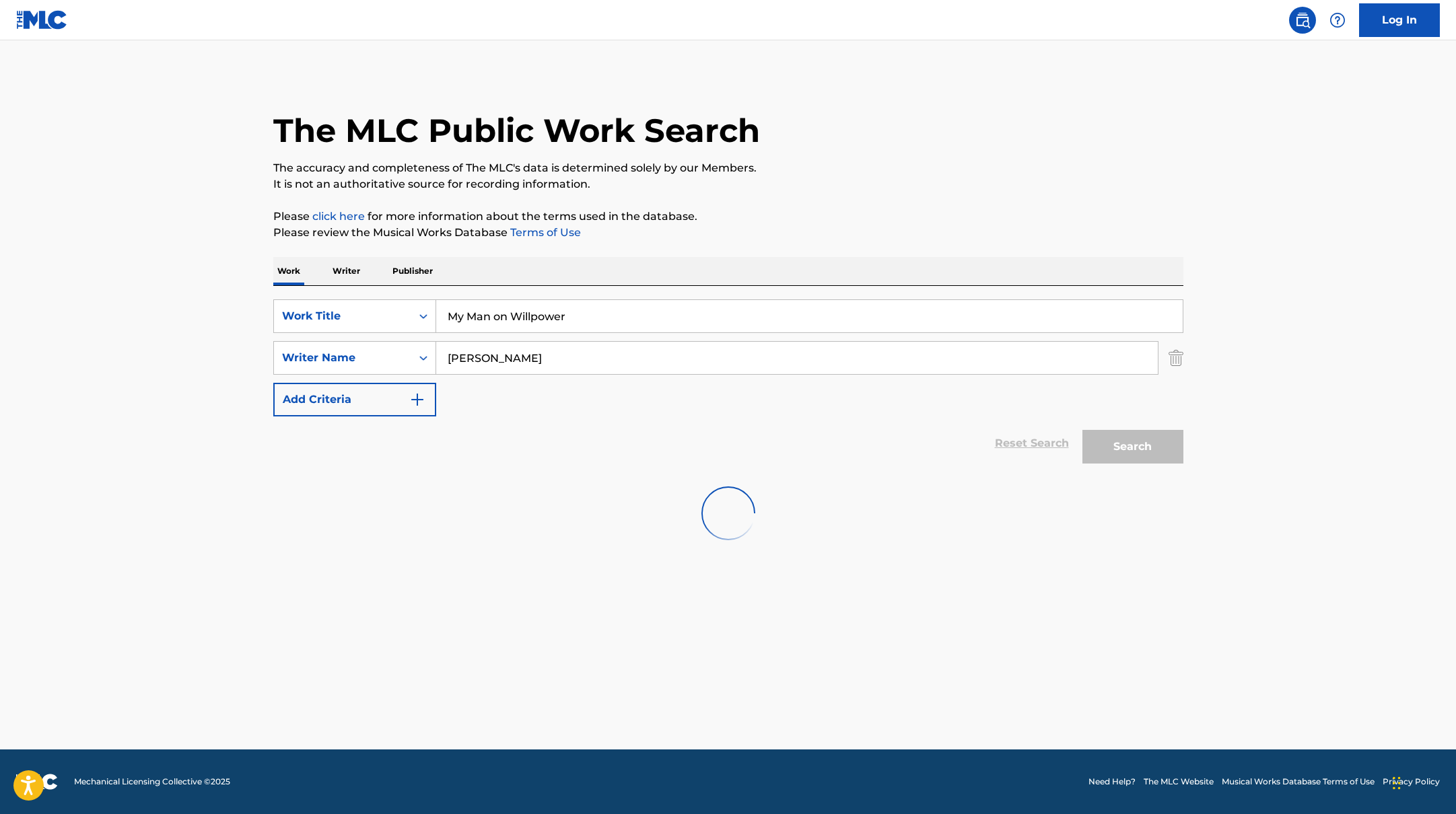
scroll to position [0, 0]
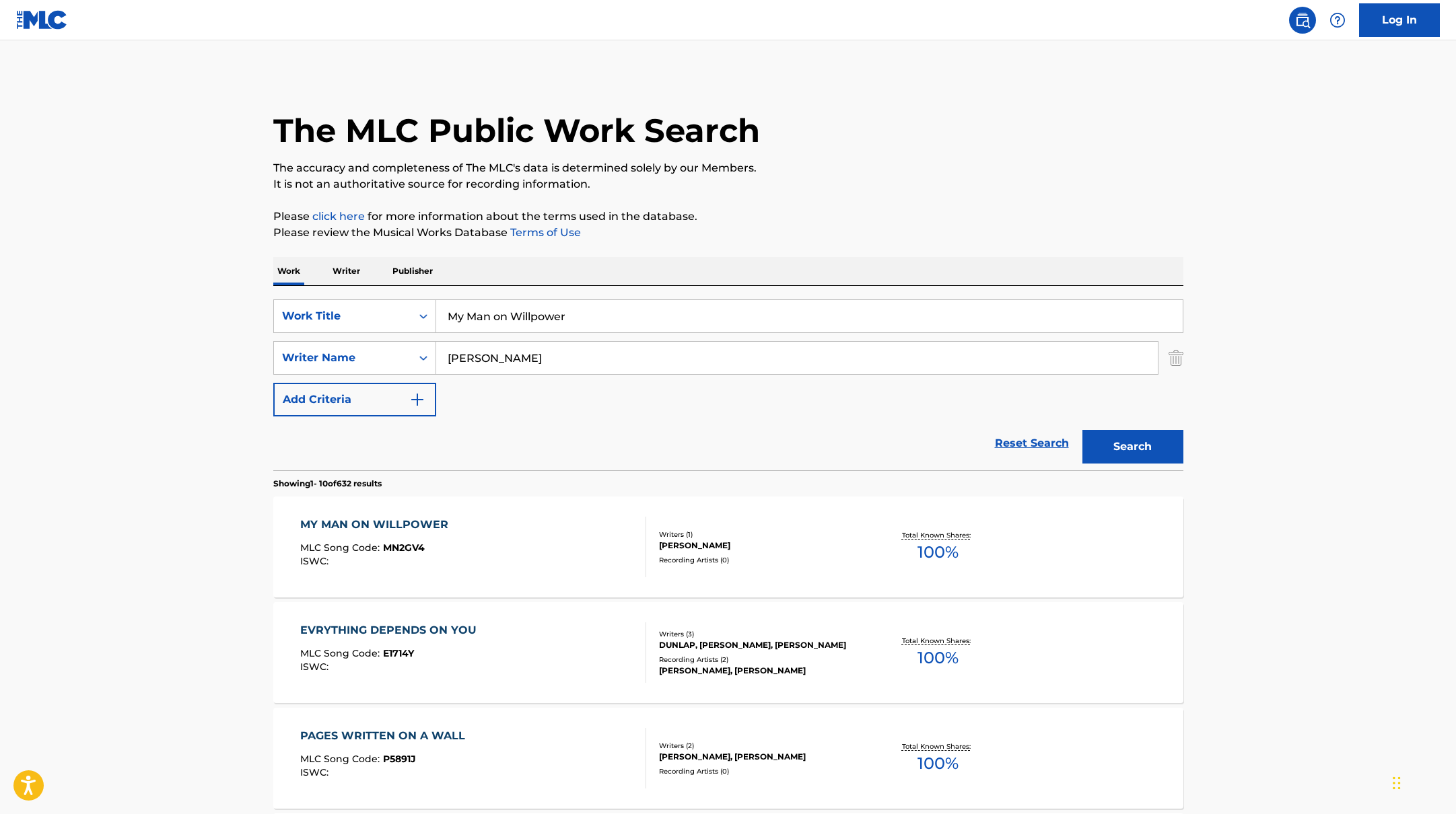
click at [557, 538] on div "MY MAN ON WILLPOWER MLC Song Code : MN2GV4 ISWC :" at bounding box center [473, 546] width 346 height 60
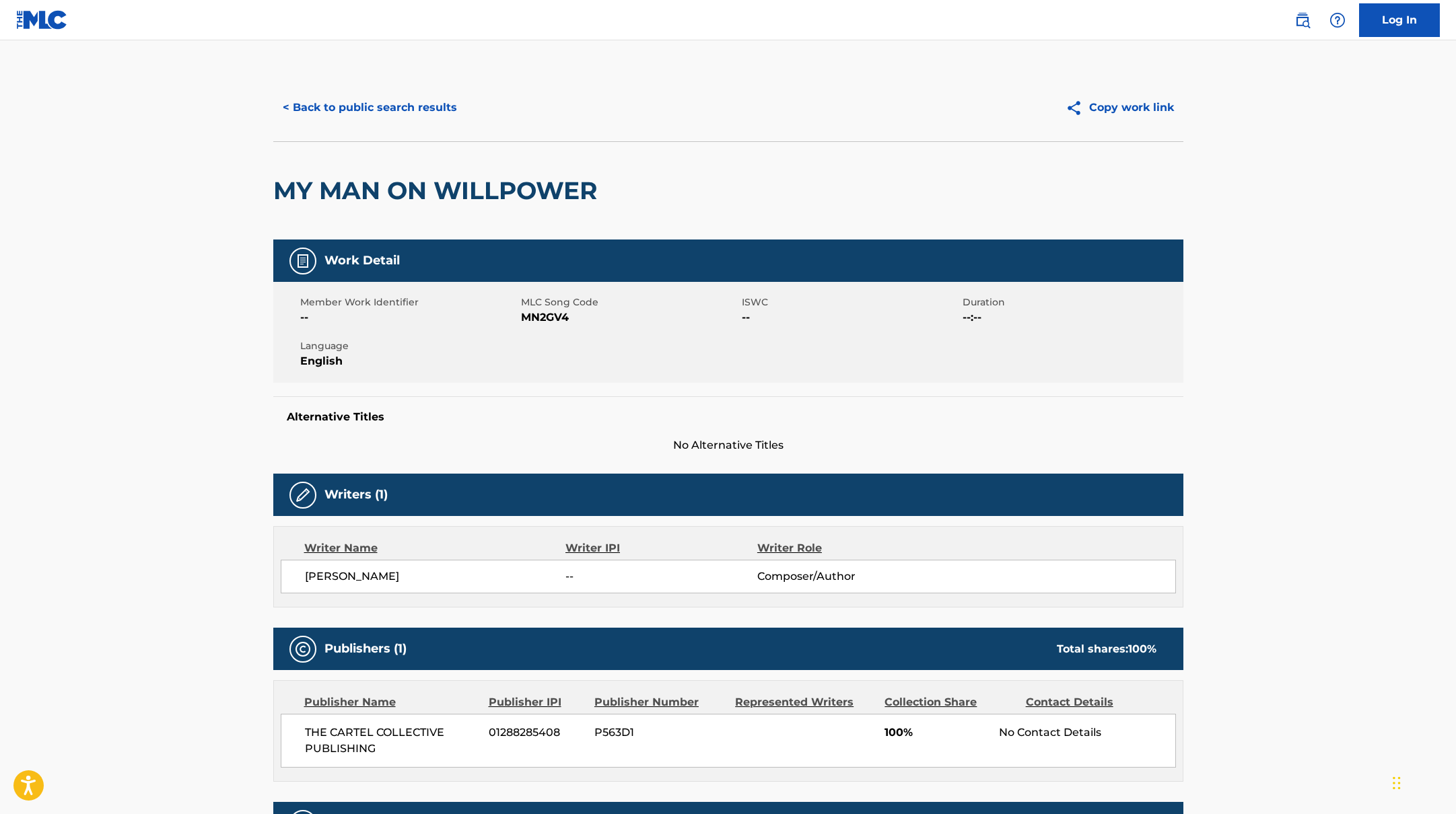
click at [521, 315] on span "MN2GV4" at bounding box center [630, 317] width 217 height 16
drag, startPoint x: 523, startPoint y: 315, endPoint x: 575, endPoint y: 318, distance: 52.1
click at [575, 318] on span "MN2GV4" at bounding box center [630, 317] width 217 height 16
copy span "MN2GV4"
click at [410, 109] on button "< Back to public search results" at bounding box center [369, 108] width 193 height 34
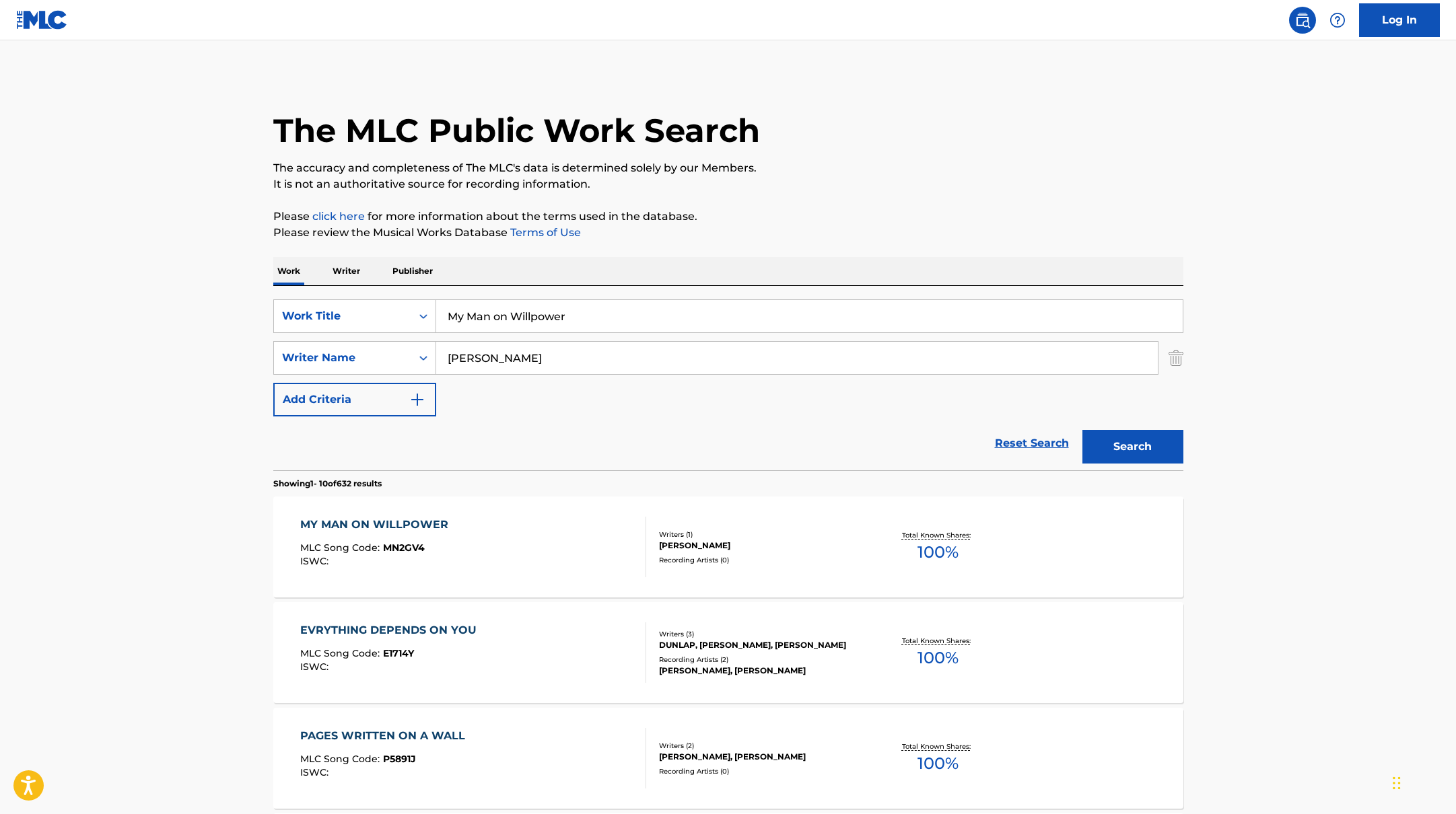
drag, startPoint x: 577, startPoint y: 313, endPoint x: 443, endPoint y: 311, distance: 134.0
click at [443, 311] on input "My Man on Willpower" at bounding box center [809, 316] width 746 height 33
paste input "Sugar Talking"
type input "Sugar Talking"
click at [829, 212] on p "Please click here for more information about the terms used in the database." at bounding box center [728, 216] width 910 height 16
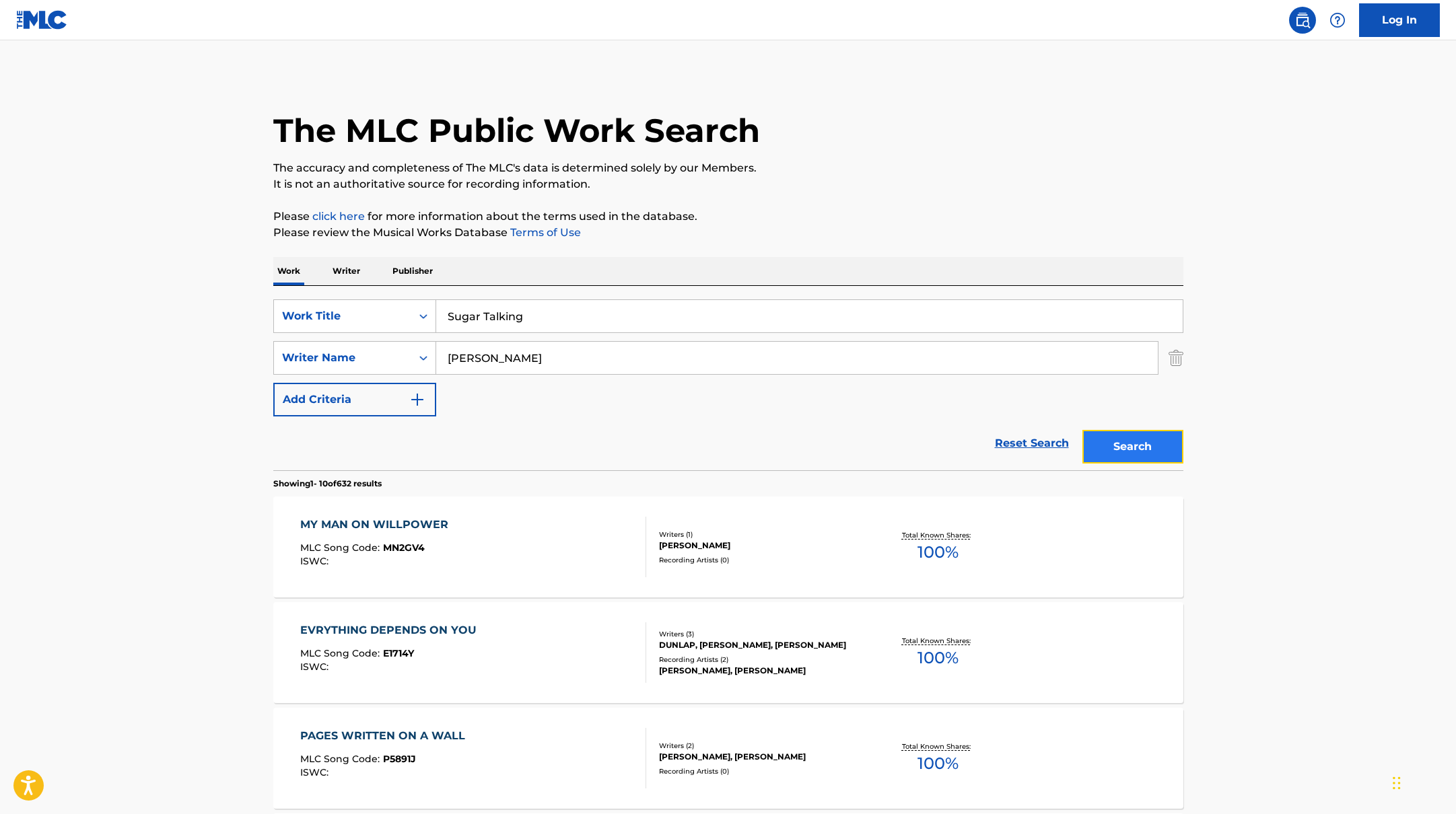
click at [1142, 450] on button "Search" at bounding box center [1133, 447] width 101 height 34
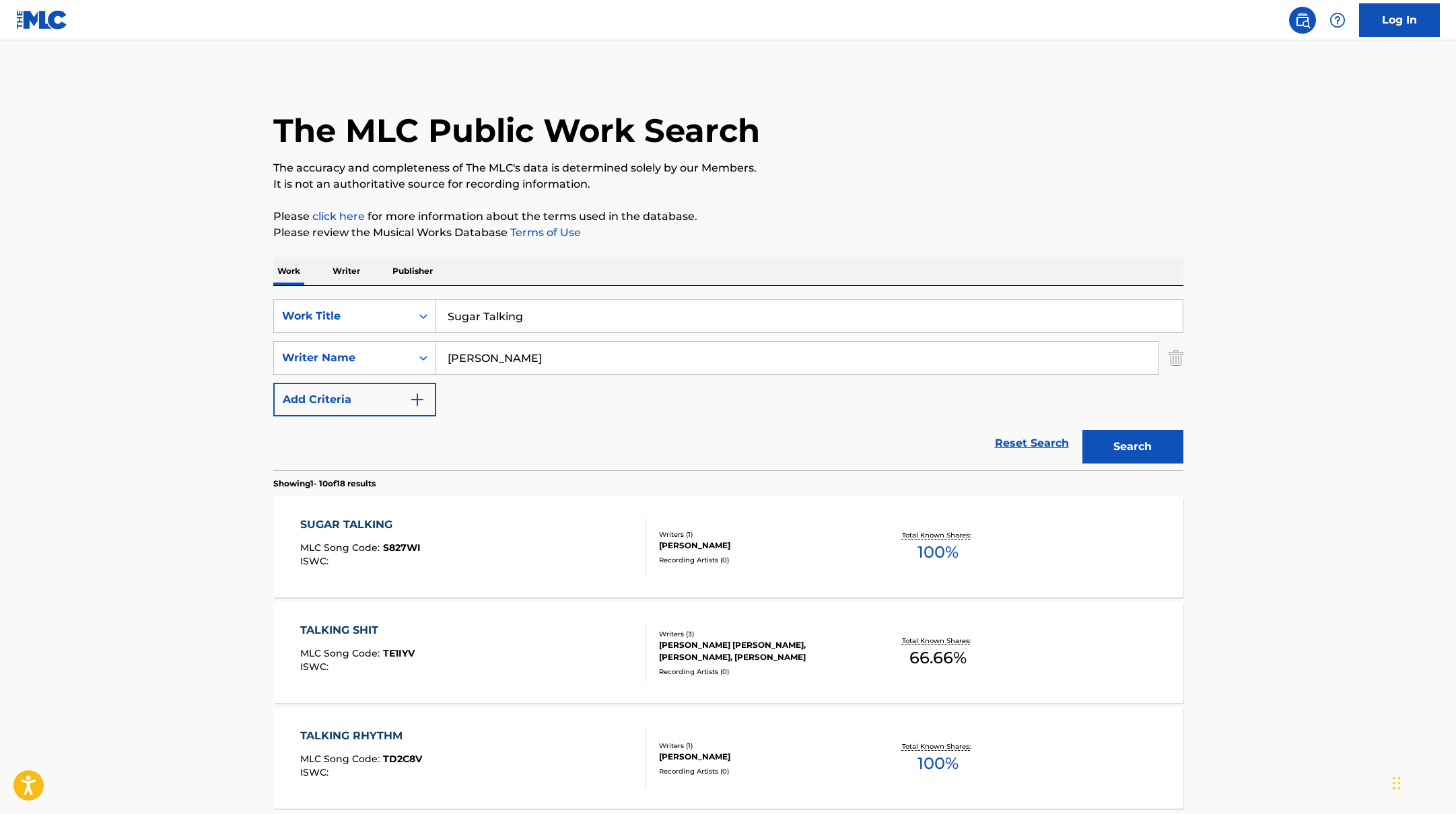
click at [544, 529] on div "SUGAR TALKING MLC Song Code : S827WI ISWC :" at bounding box center [473, 546] width 346 height 60
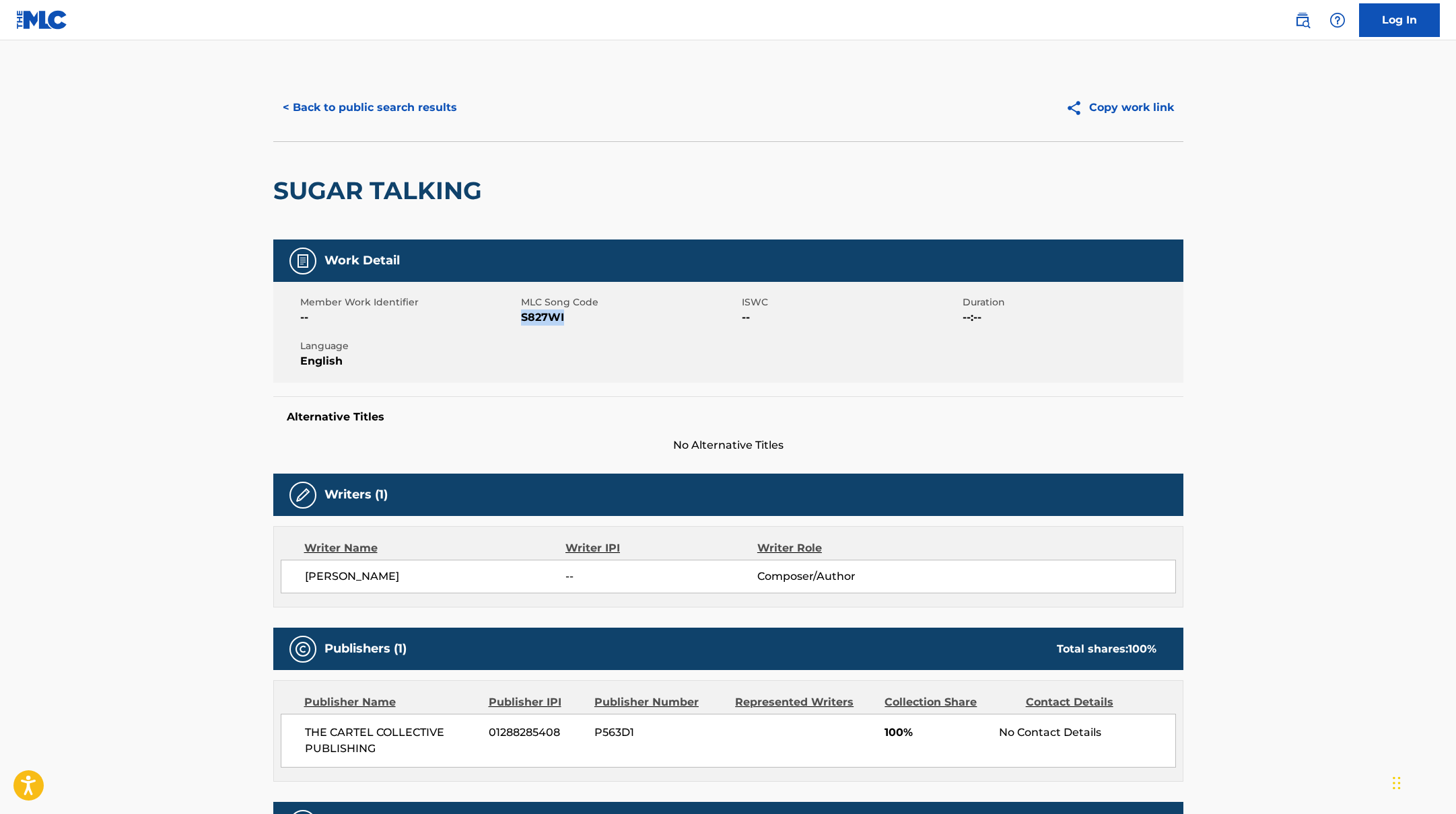
drag, startPoint x: 522, startPoint y: 316, endPoint x: 603, endPoint y: 319, distance: 81.1
click at [603, 319] on span "S827WI" at bounding box center [630, 317] width 217 height 16
copy span "S827WI"
click at [408, 114] on button "< Back to public search results" at bounding box center [369, 108] width 193 height 34
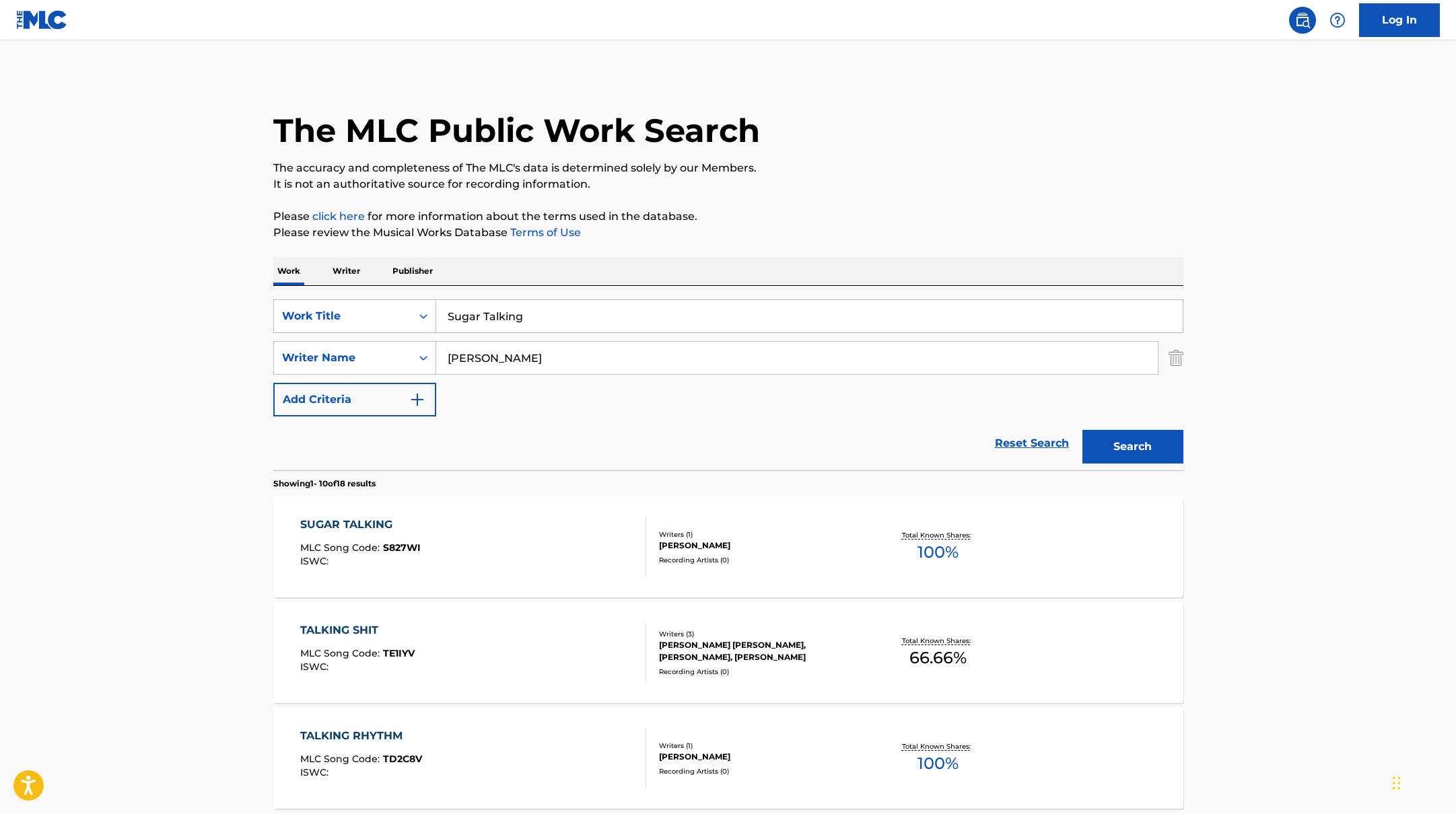
drag, startPoint x: 539, startPoint y: 317, endPoint x: 439, endPoint y: 311, distance: 100.2
click at [439, 311] on input "Sugar Talking" at bounding box center [809, 316] width 746 height 33
paste input "We Almost Broke Up Again Last Night"
type input "We Almost Broke Up Again Last Night"
click at [825, 218] on p "Please click here for more information about the terms used in the database." at bounding box center [728, 216] width 910 height 16
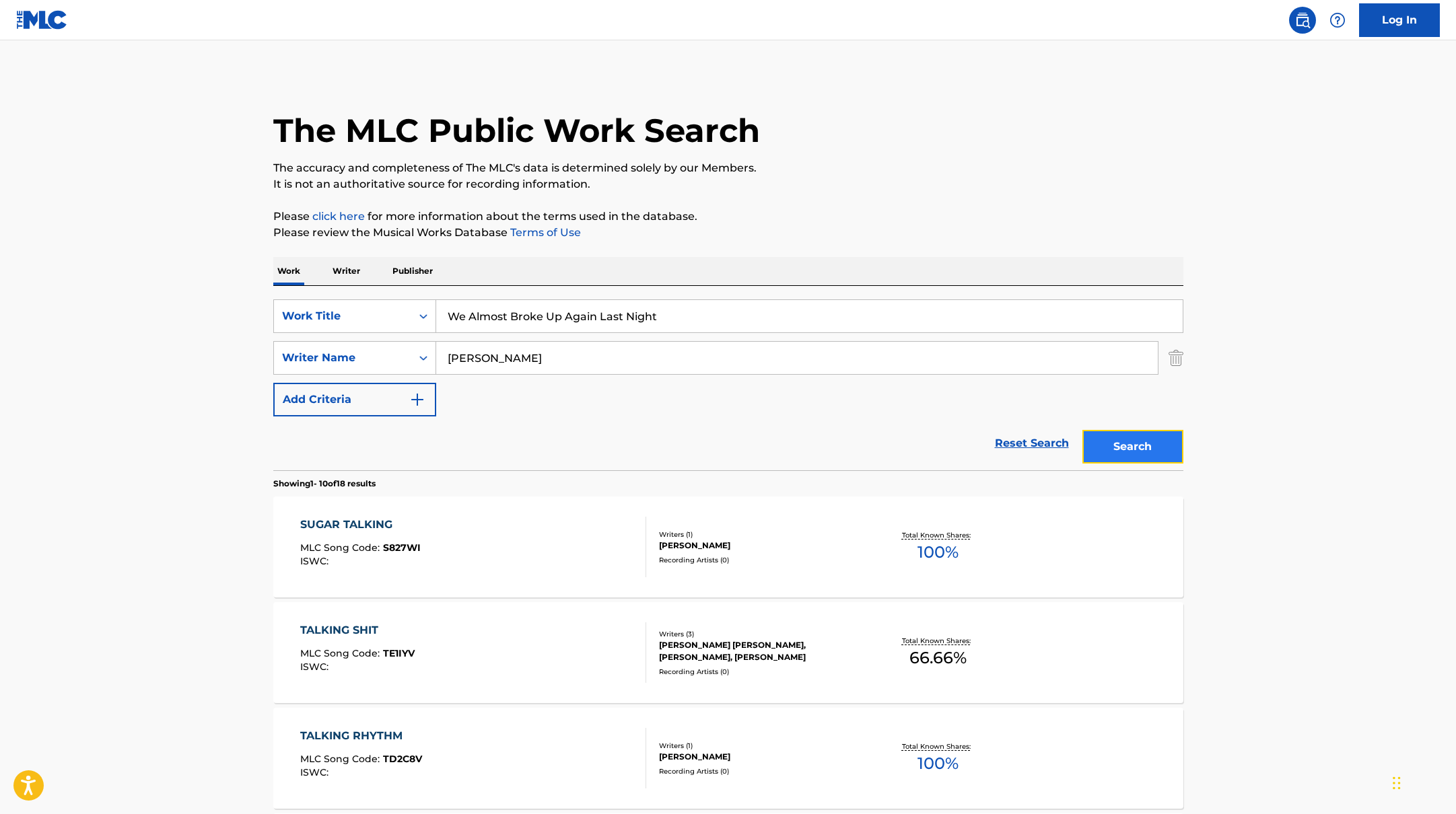
click at [1095, 444] on button "Search" at bounding box center [1133, 447] width 101 height 34
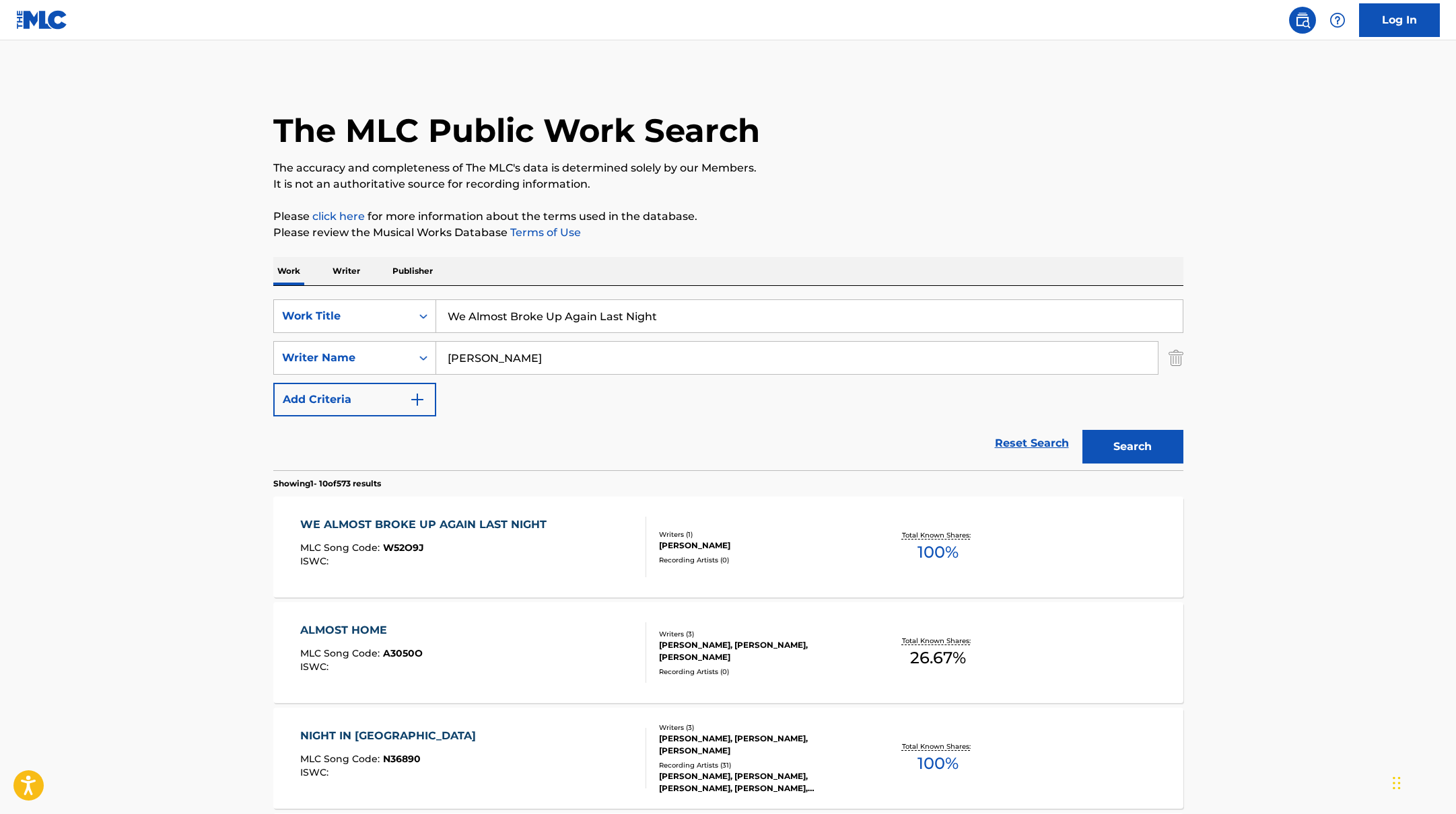
click at [542, 529] on div "WE ALMOST BROKE UP AGAIN LAST NIGHT" at bounding box center [427, 525] width 253 height 16
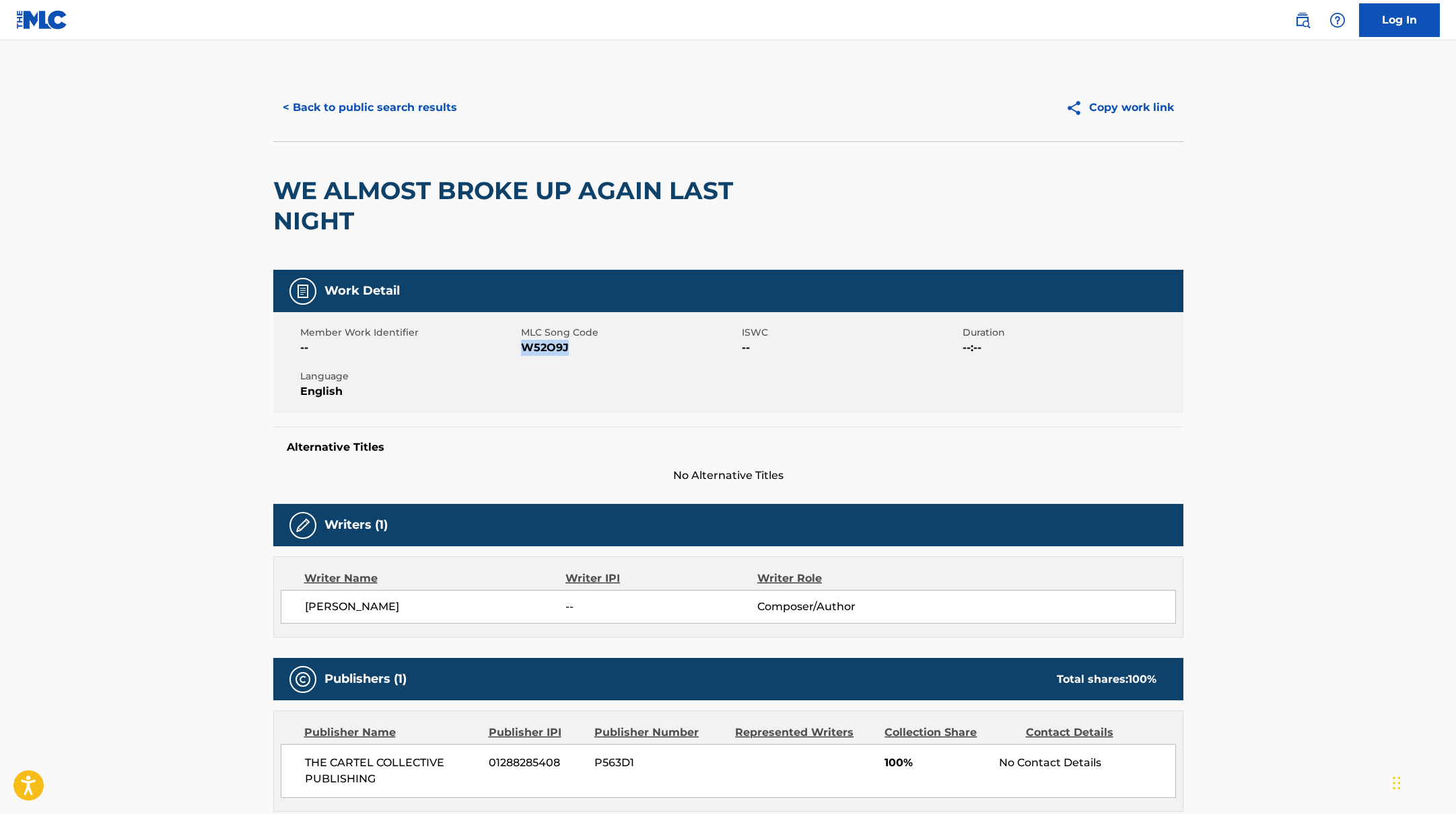
drag, startPoint x: 523, startPoint y: 350, endPoint x: 591, endPoint y: 351, distance: 68.0
click at [591, 351] on span "W52O9J" at bounding box center [630, 348] width 217 height 16
copy span "W52O9J"
click at [408, 95] on button "< Back to public search results" at bounding box center [369, 108] width 193 height 34
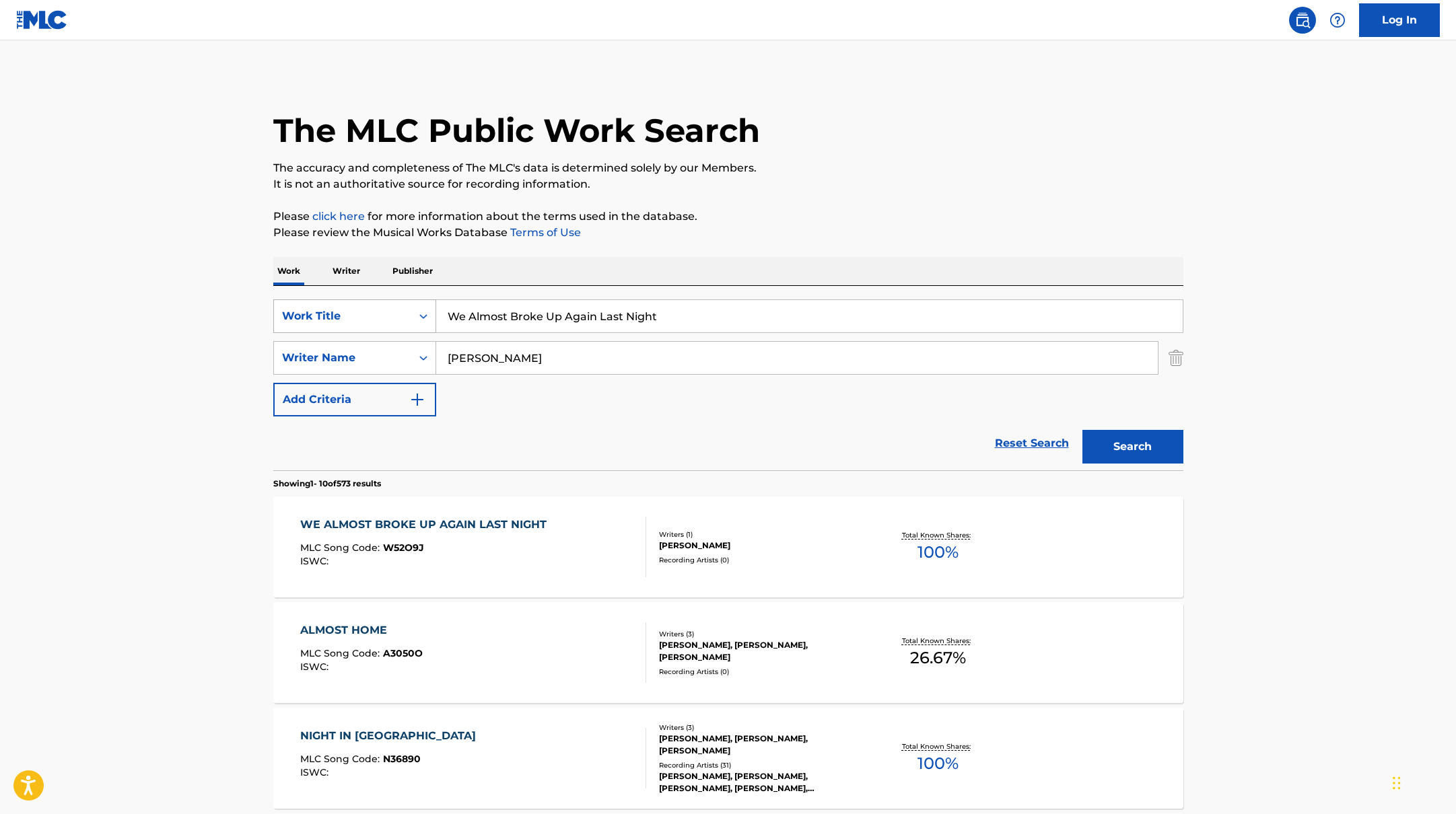
drag, startPoint x: 687, startPoint y: 319, endPoint x: 419, endPoint y: 311, distance: 268.1
click at [419, 311] on div "SearchWithCriteriabb4edb49-f9b7-4289-af29-81fb4135b806 Work Title We Almost Bro…" at bounding box center [728, 316] width 910 height 34
paste input "Nobody’s Son"
type input "Nobody’s Son"
click at [839, 215] on p "Please click here for more information about the terms used in the database." at bounding box center [728, 216] width 910 height 16
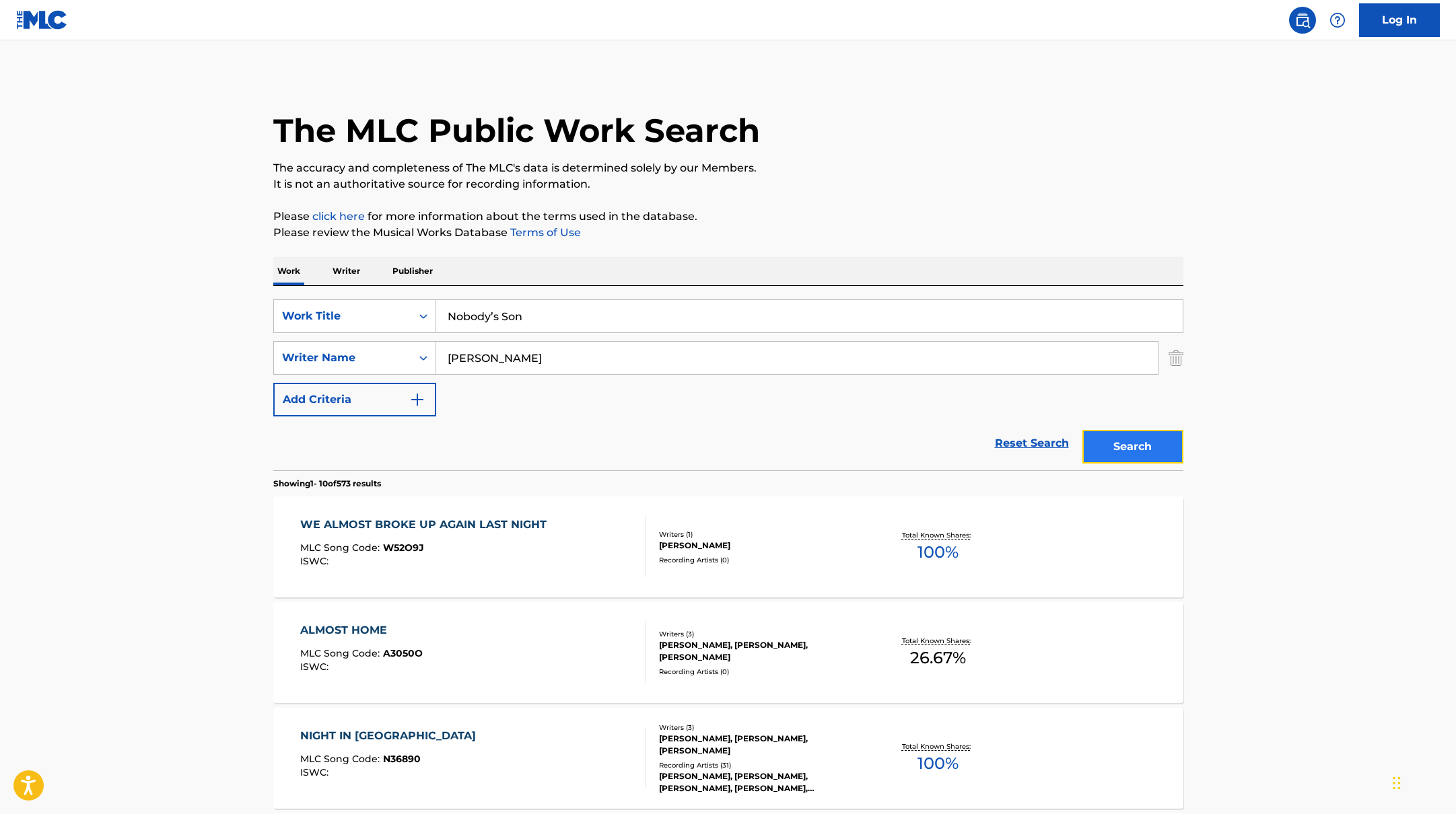
click at [1111, 441] on button "Search" at bounding box center [1133, 447] width 101 height 34
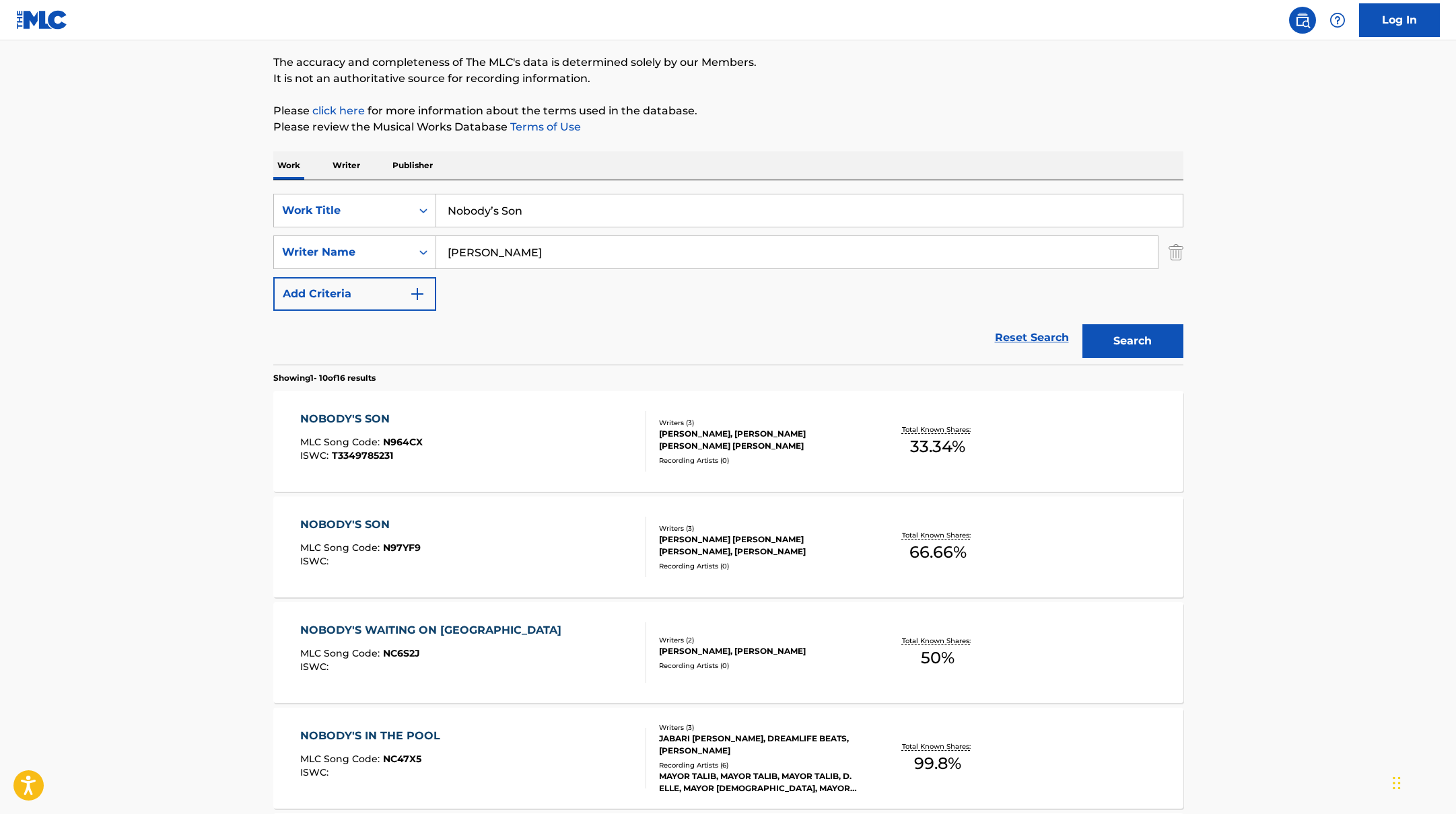
scroll to position [111, 0]
